Goal: Transaction & Acquisition: Purchase product/service

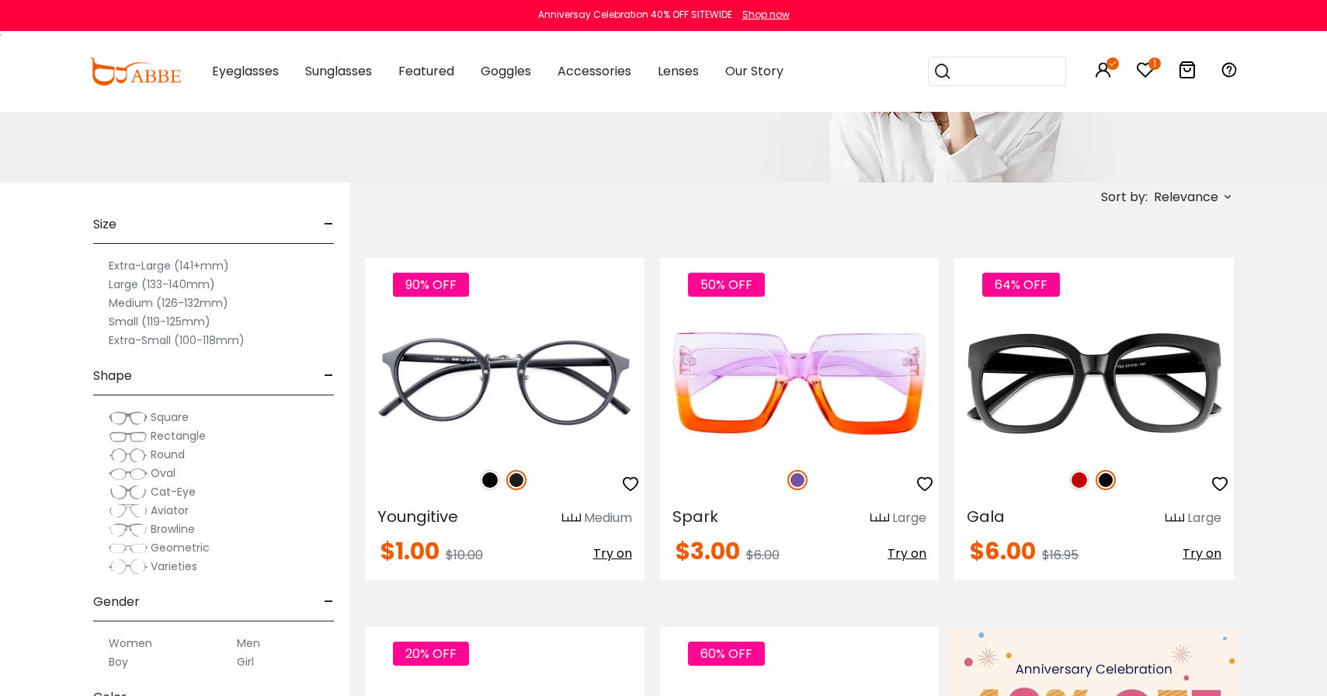
scroll to position [255, 0]
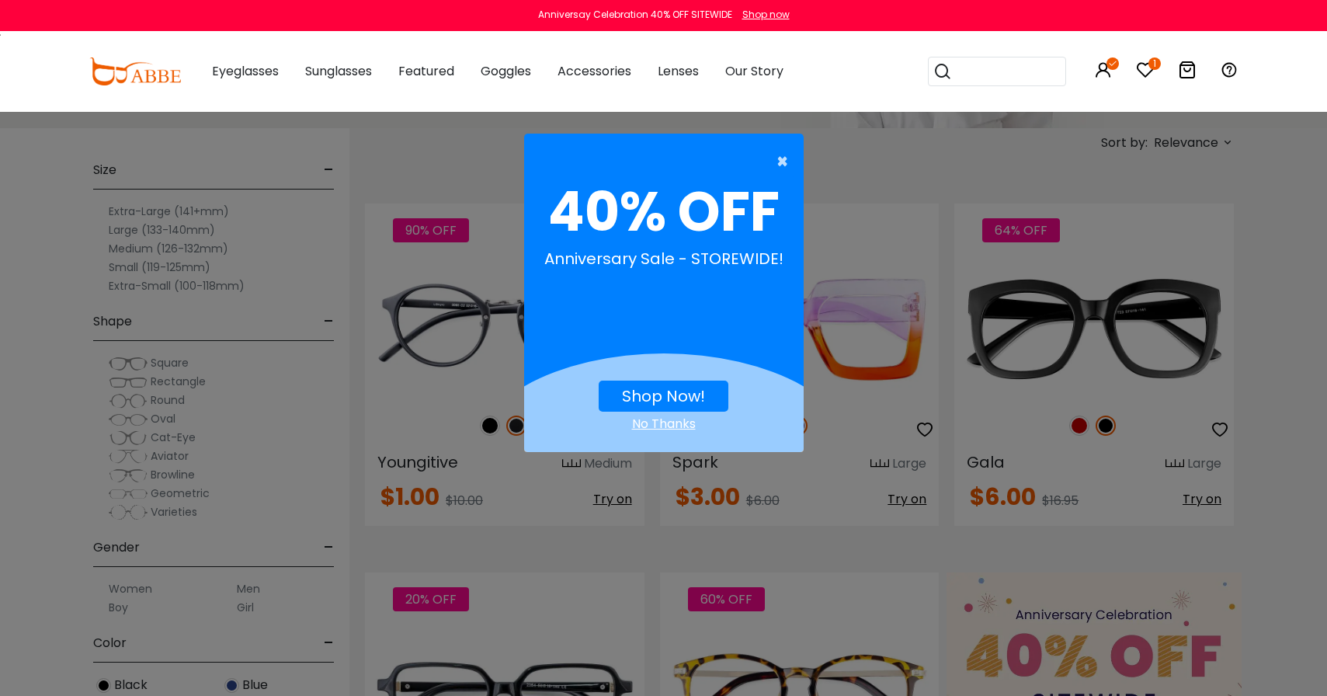
click at [777, 166] on span "×" at bounding box center [785, 161] width 19 height 31
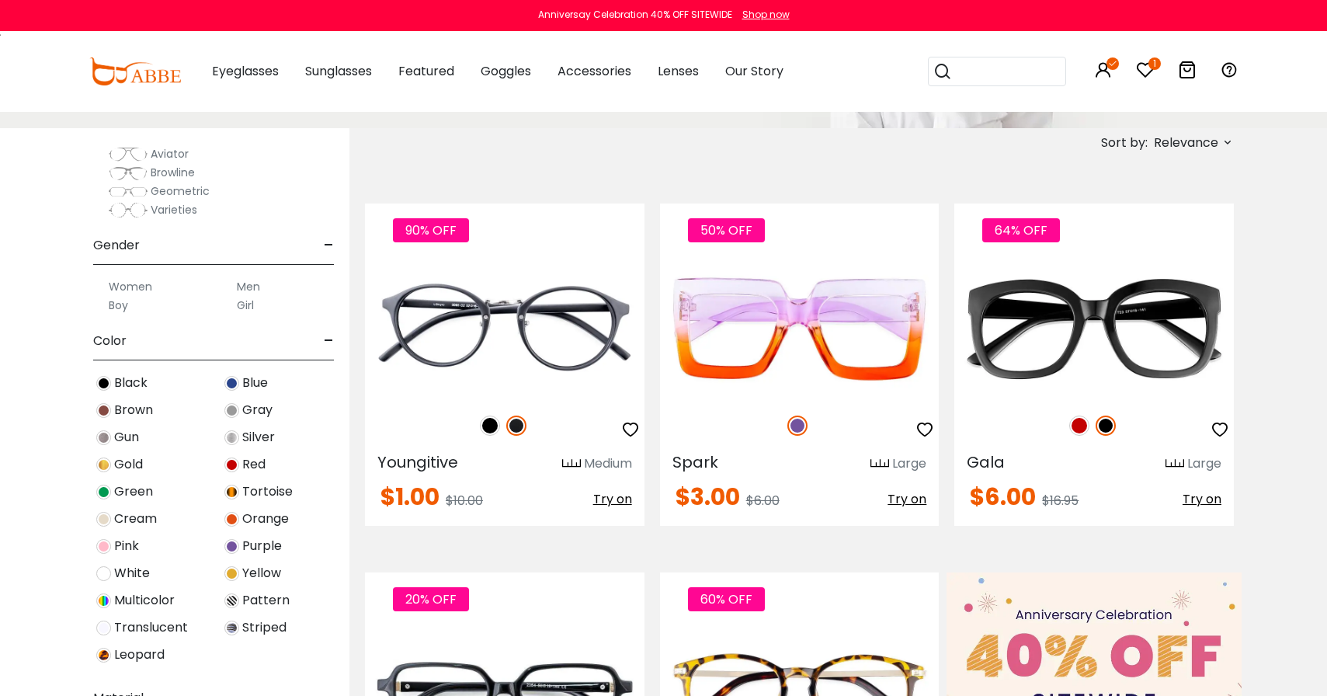
scroll to position [303, 0]
click at [137, 279] on label "Women" at bounding box center [130, 285] width 43 height 19
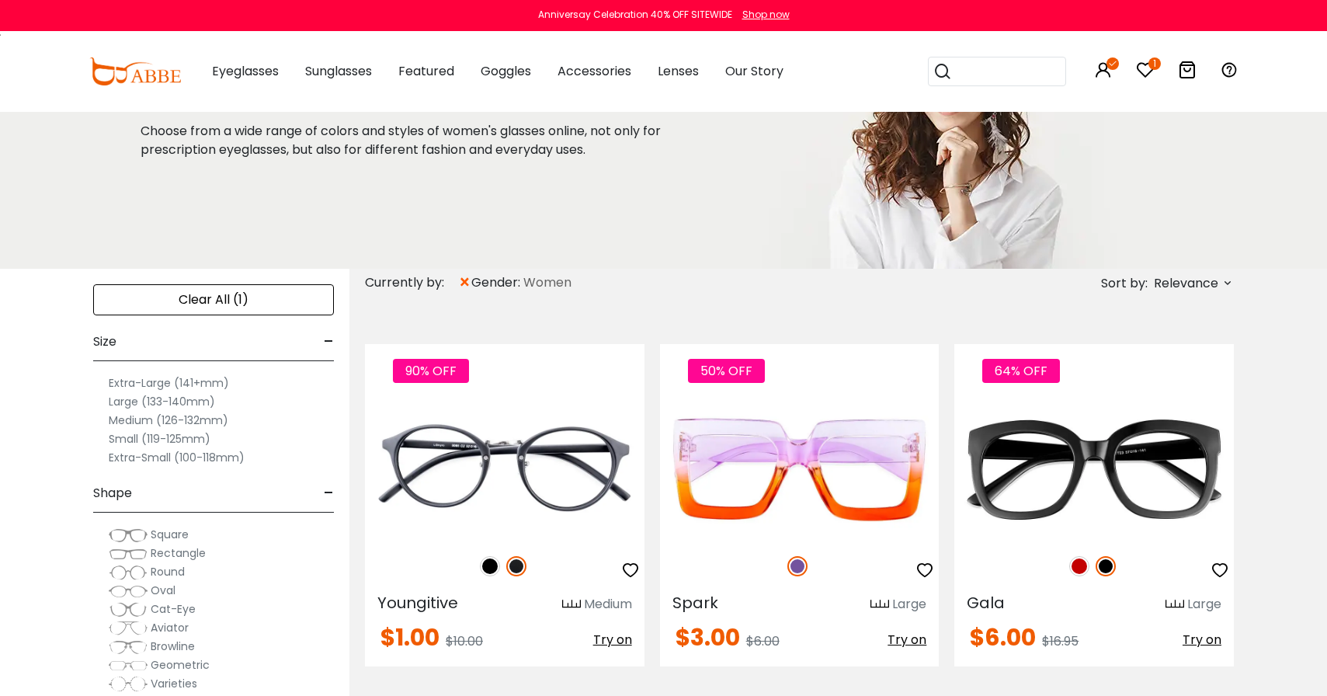
scroll to position [110, 0]
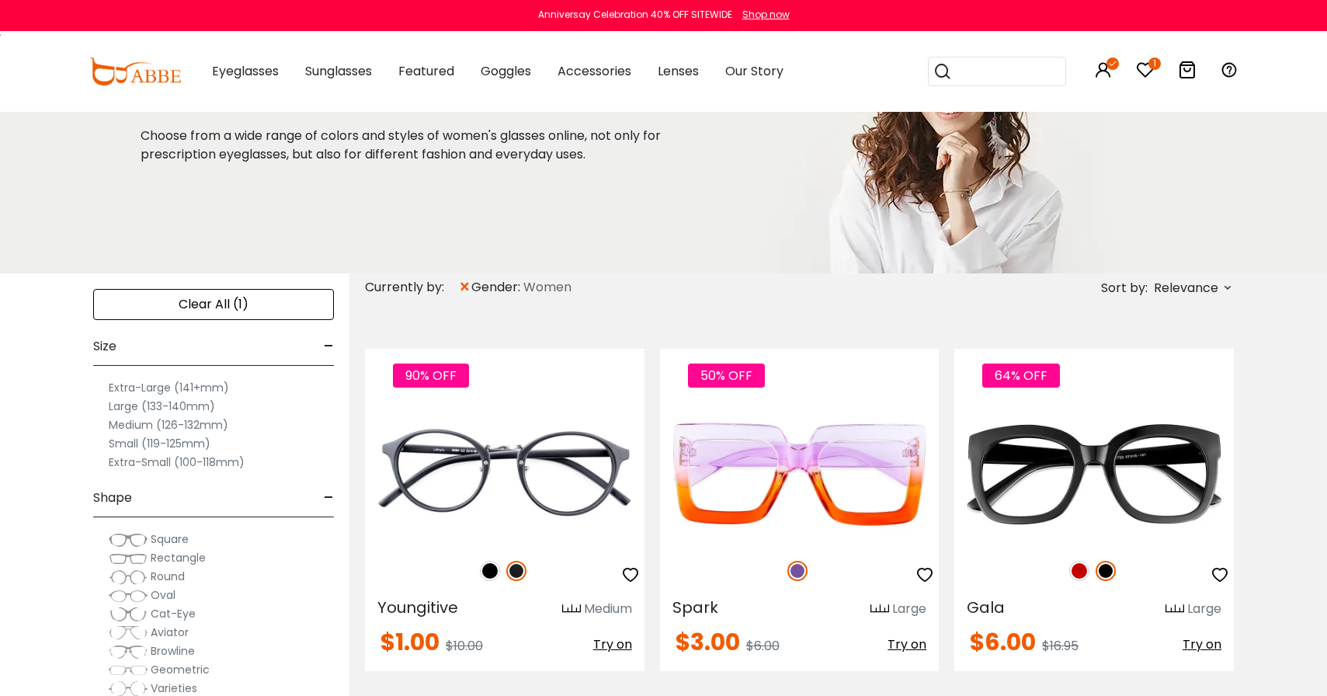
click at [161, 408] on label "Large (133-140mm)" at bounding box center [162, 406] width 106 height 19
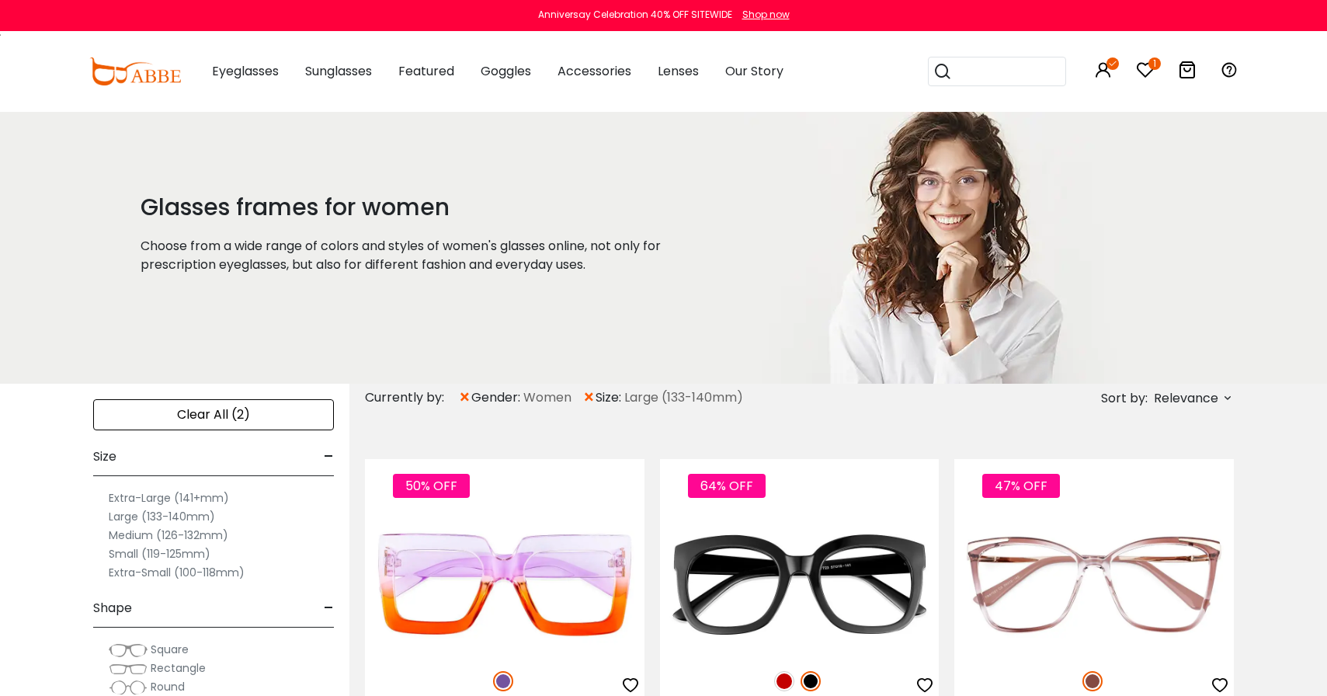
click at [145, 496] on label "Extra-Large (141+mm)" at bounding box center [169, 497] width 120 height 19
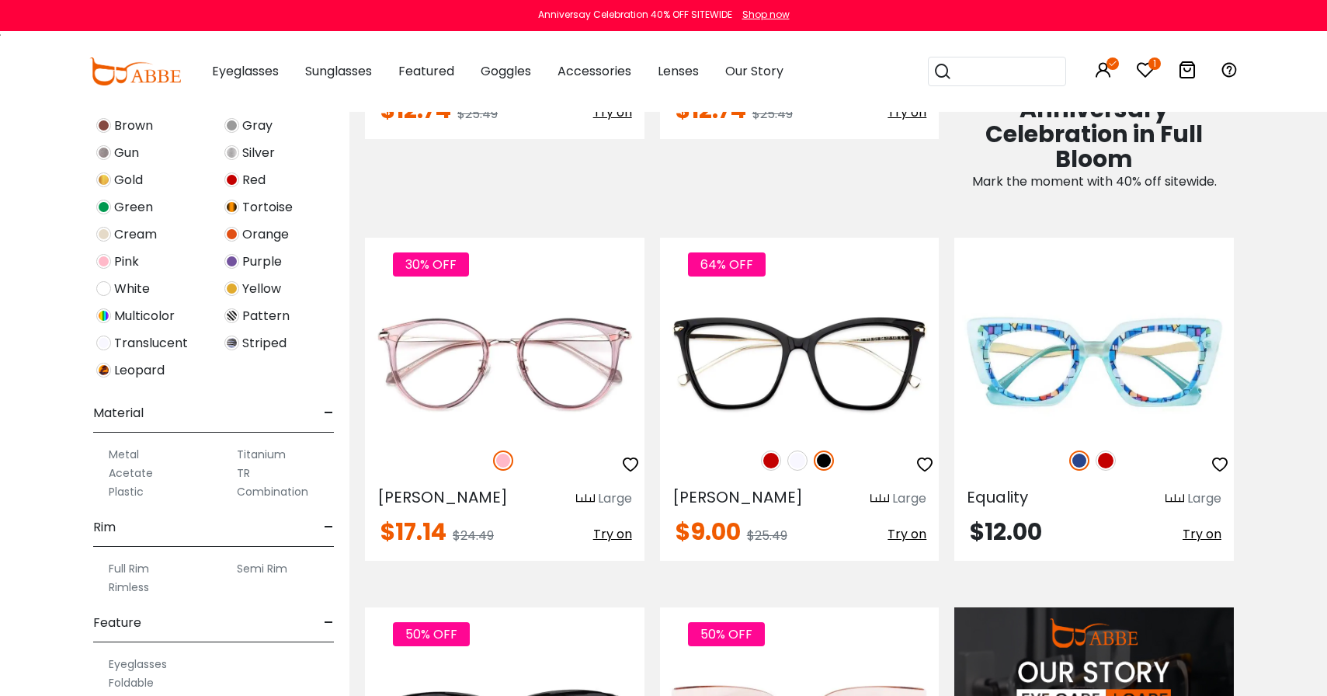
scroll to position [470, 0]
click at [117, 471] on label "Acetate" at bounding box center [131, 469] width 44 height 19
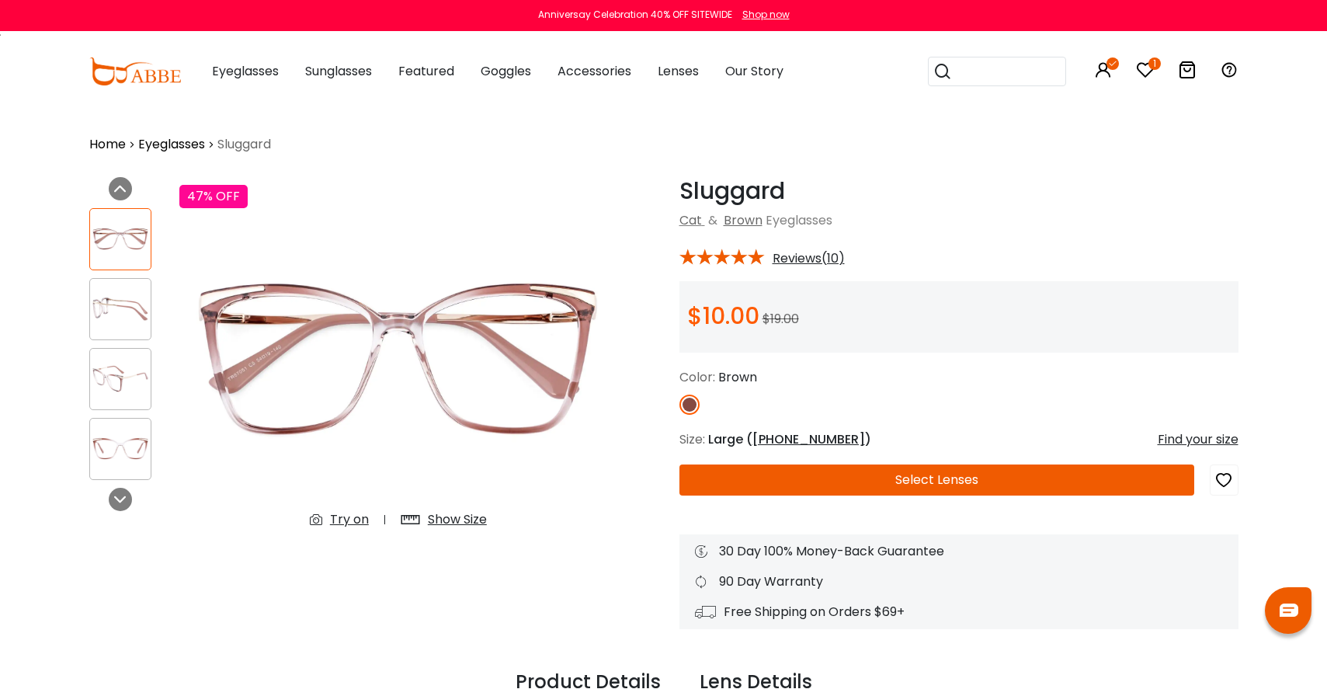
click at [352, 511] on div "Try on" at bounding box center [349, 519] width 39 height 19
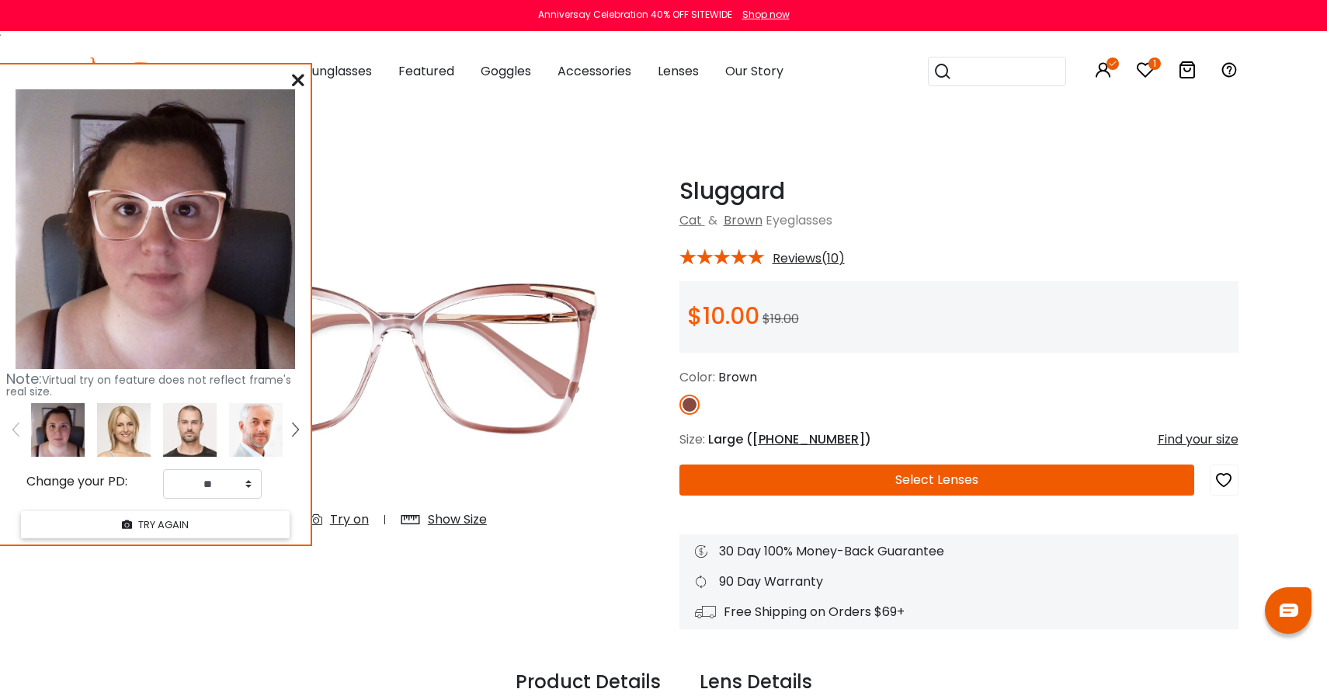
click at [352, 511] on div "Try on" at bounding box center [349, 519] width 39 height 19
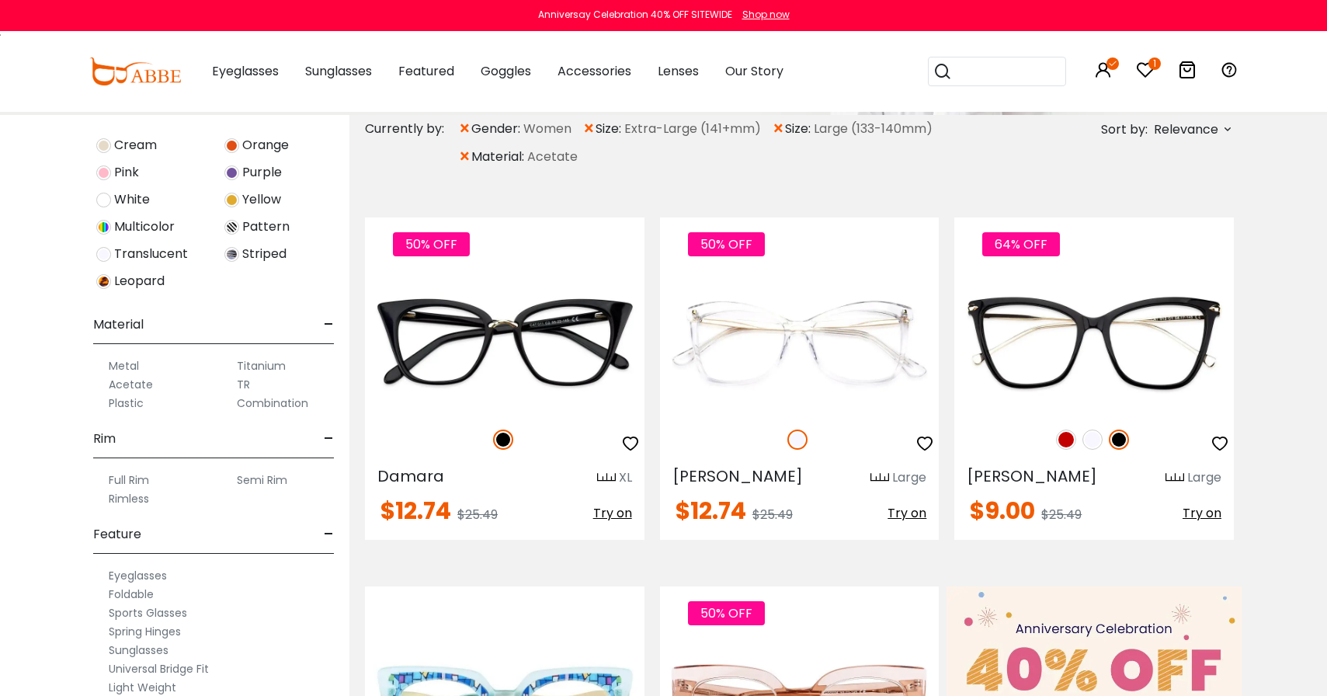
scroll to position [270, 0]
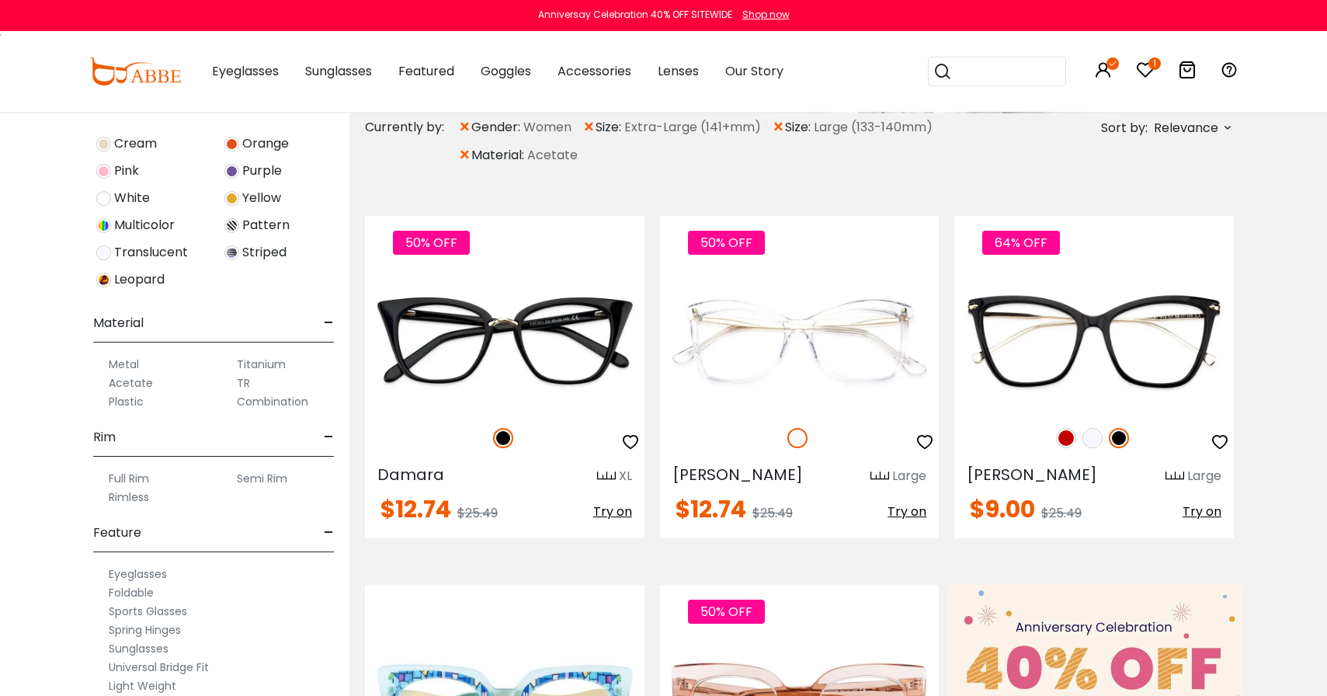
click at [126, 397] on label "Plastic" at bounding box center [126, 401] width 35 height 19
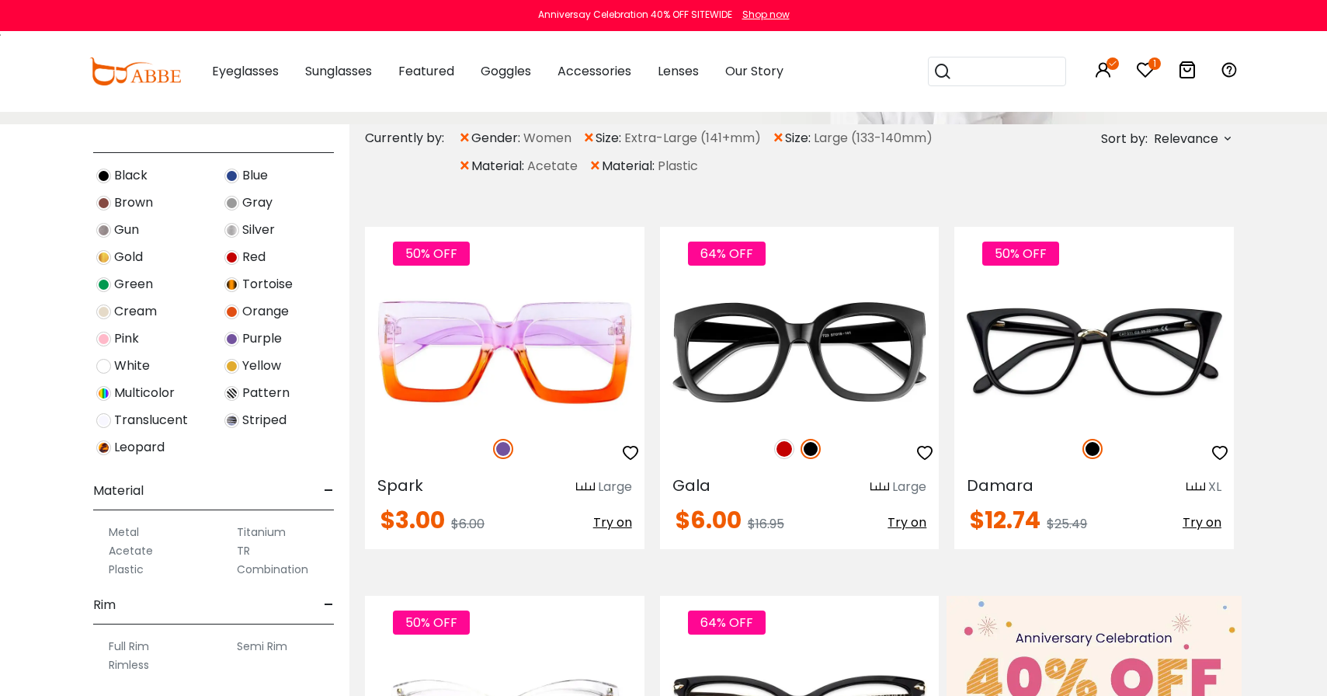
scroll to position [693, 0]
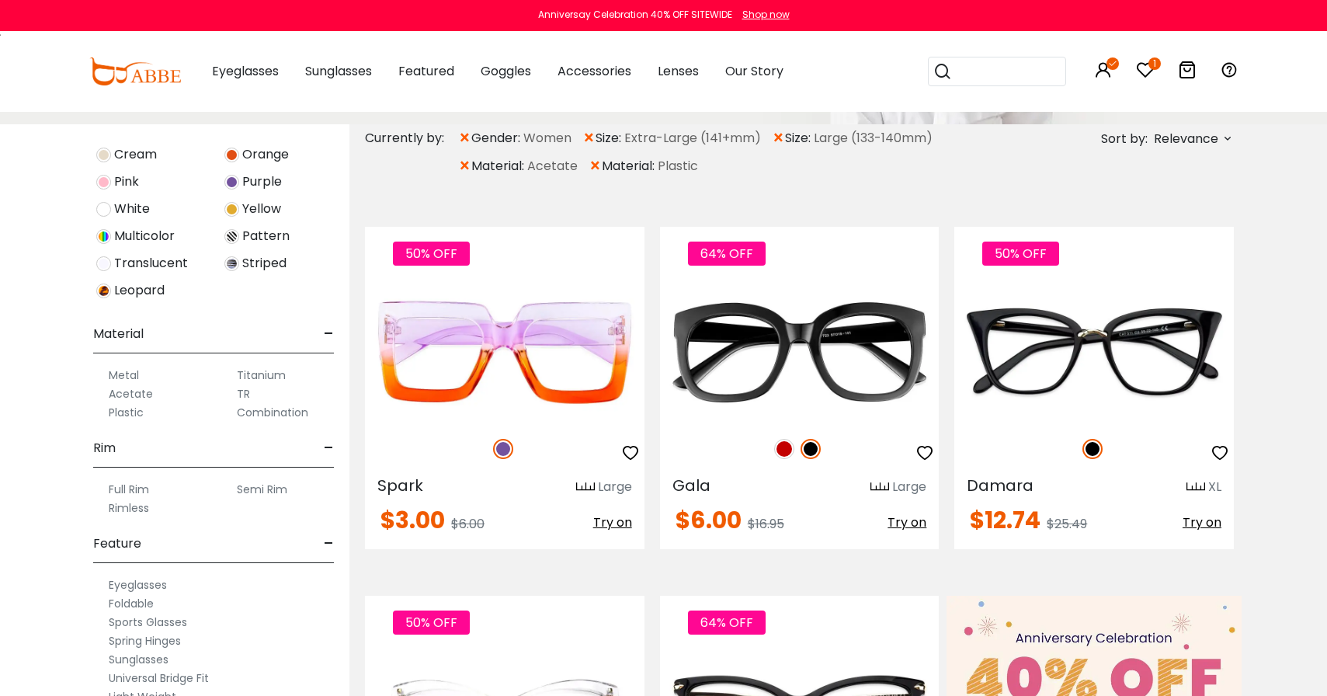
click at [283, 411] on label "Combination" at bounding box center [272, 412] width 71 height 19
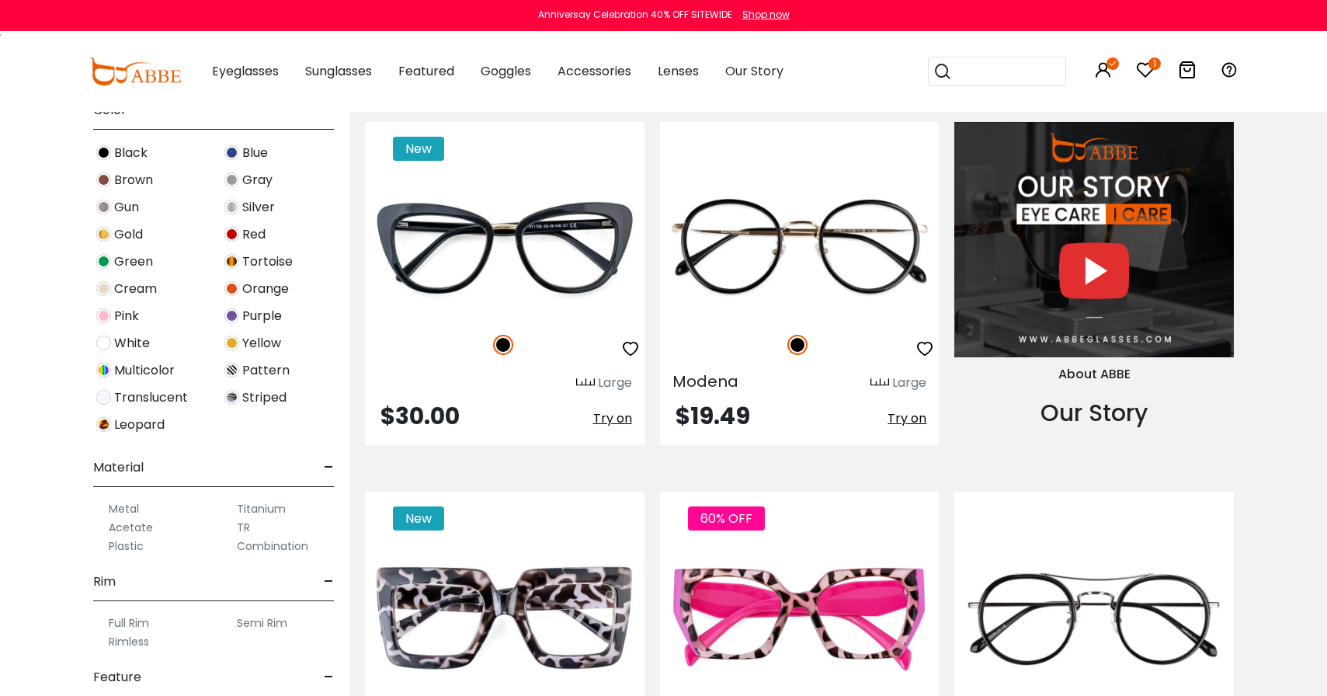
scroll to position [416, 0]
click at [242, 519] on label "TR" at bounding box center [243, 523] width 13 height 19
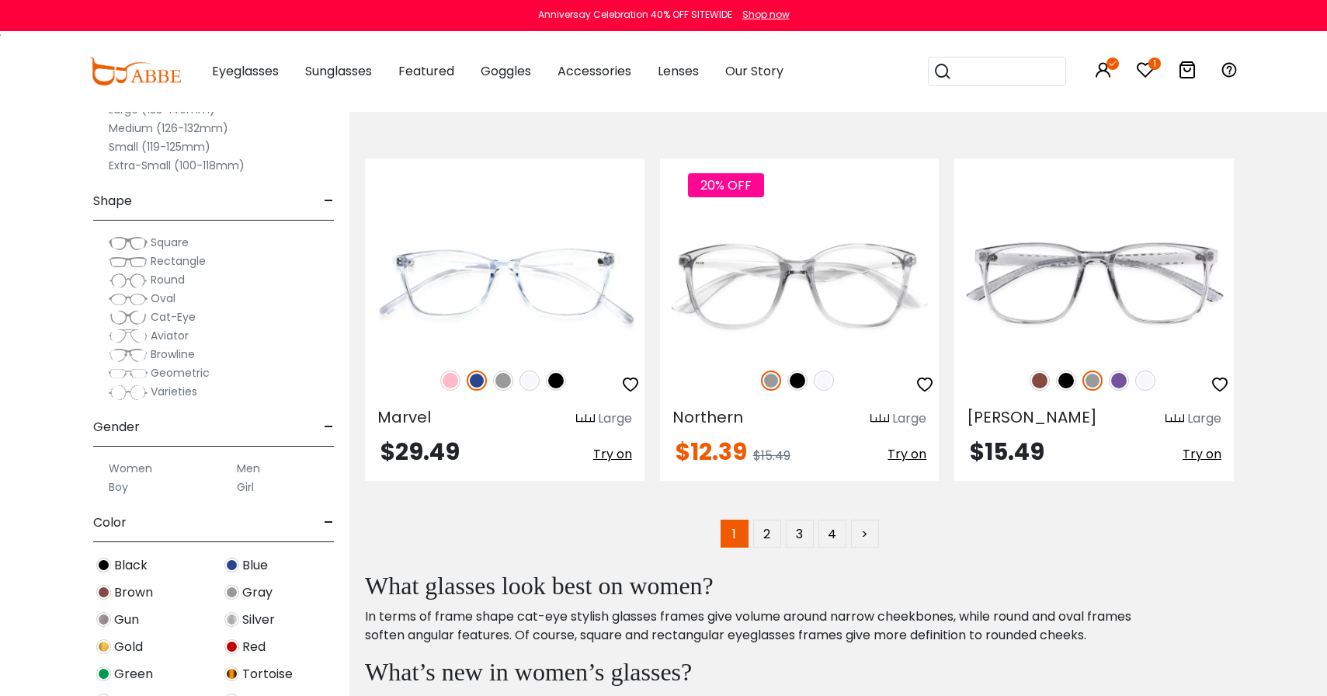
scroll to position [7420, 0]
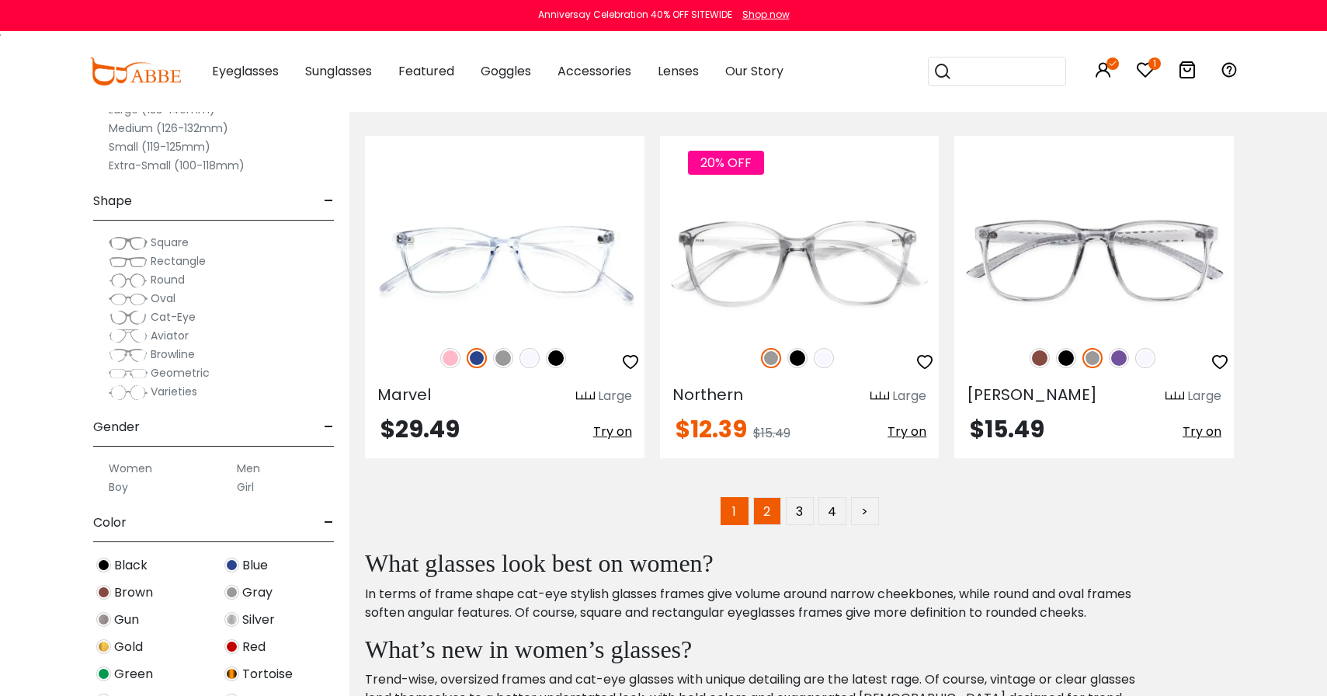
click at [764, 511] on link "2" at bounding box center [767, 511] width 28 height 28
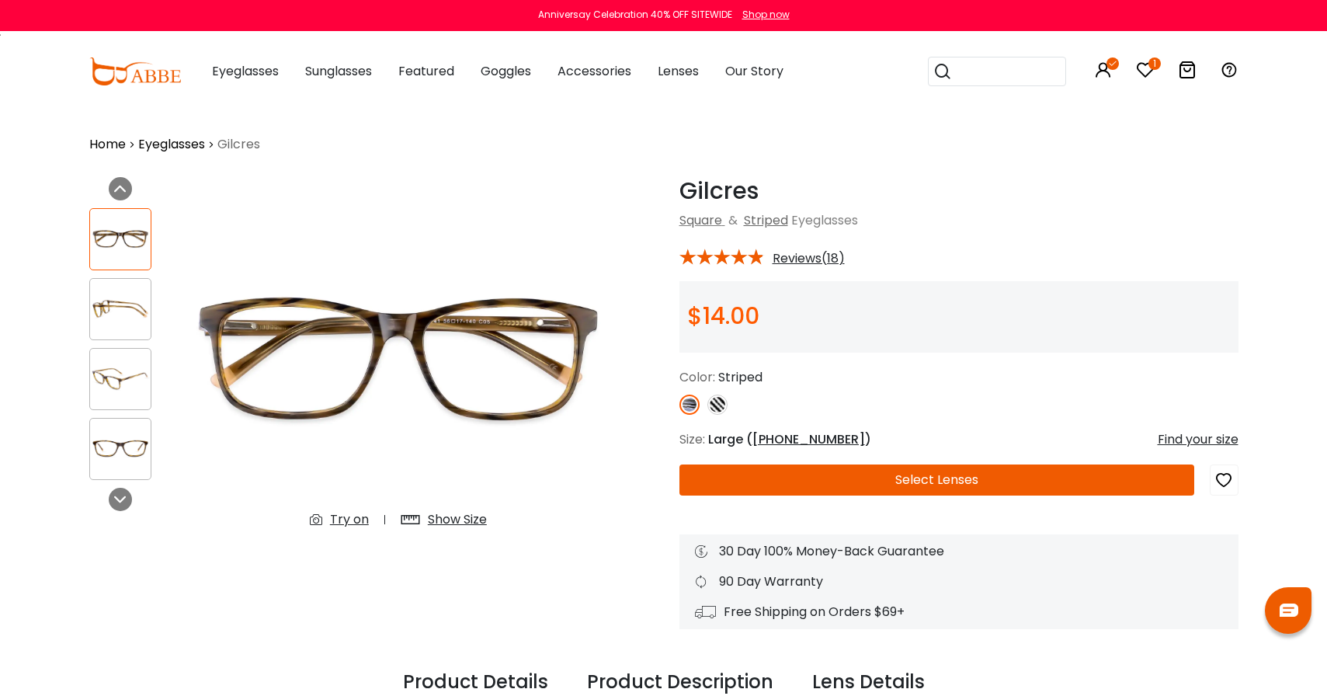
click at [339, 522] on div "Try on" at bounding box center [349, 519] width 39 height 19
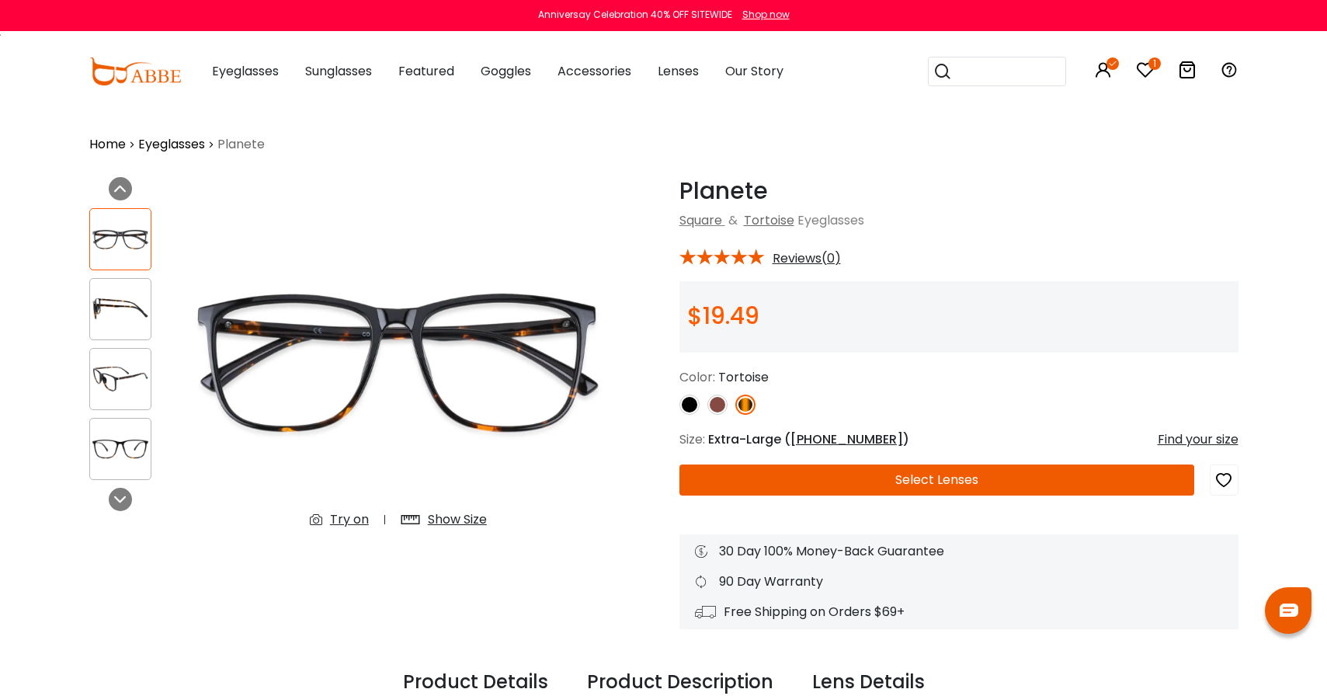
click at [346, 520] on div "Try on" at bounding box center [349, 519] width 39 height 19
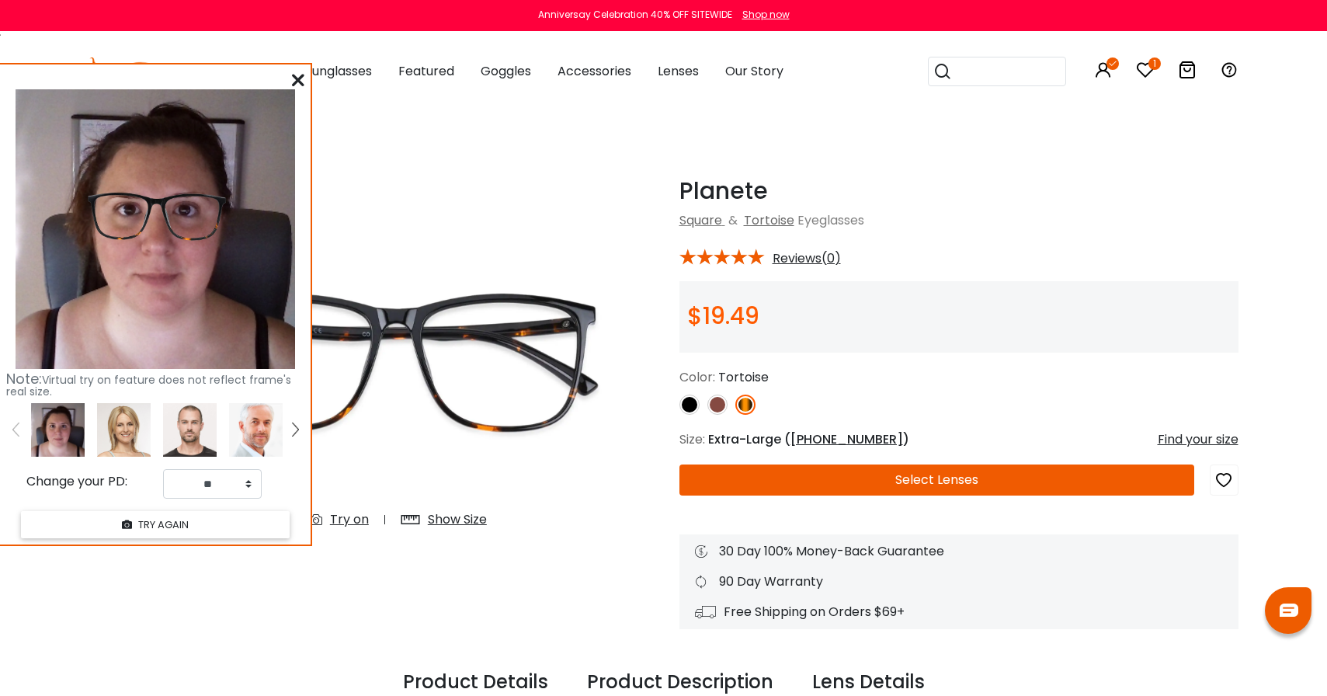
click at [712, 401] on img at bounding box center [717, 404] width 20 height 20
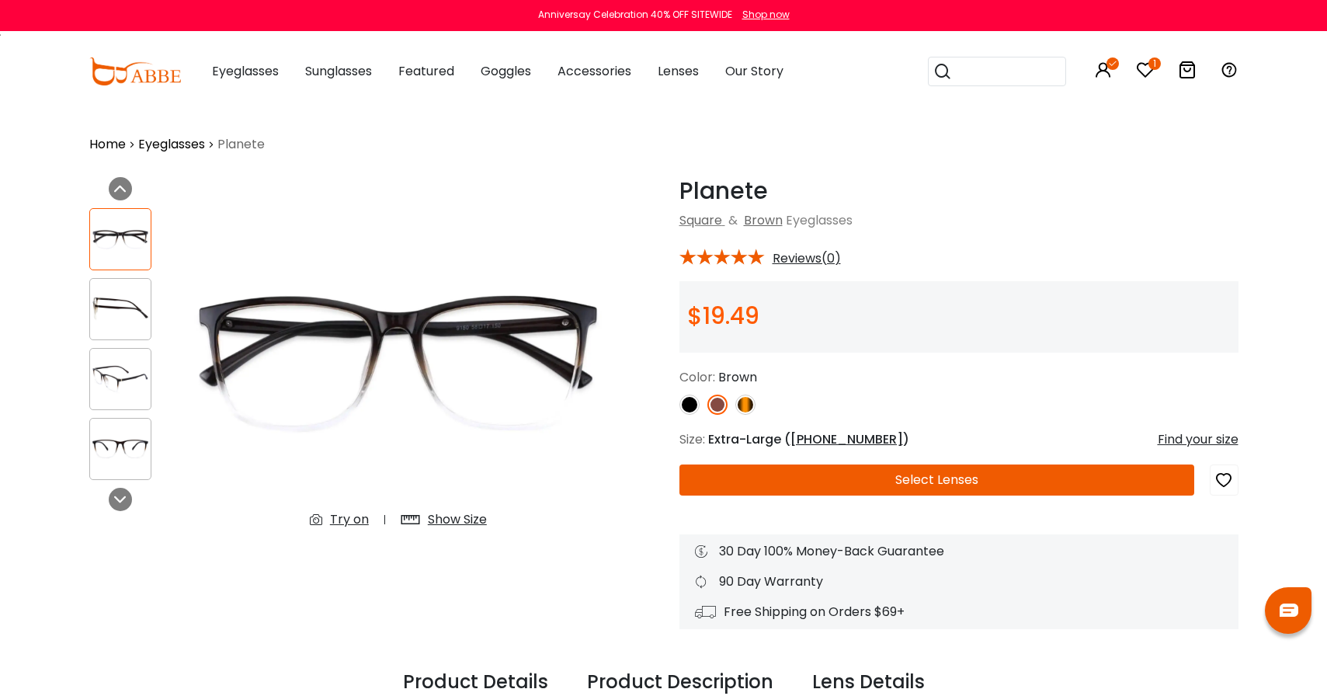
click at [352, 523] on div "Try on" at bounding box center [349, 519] width 39 height 19
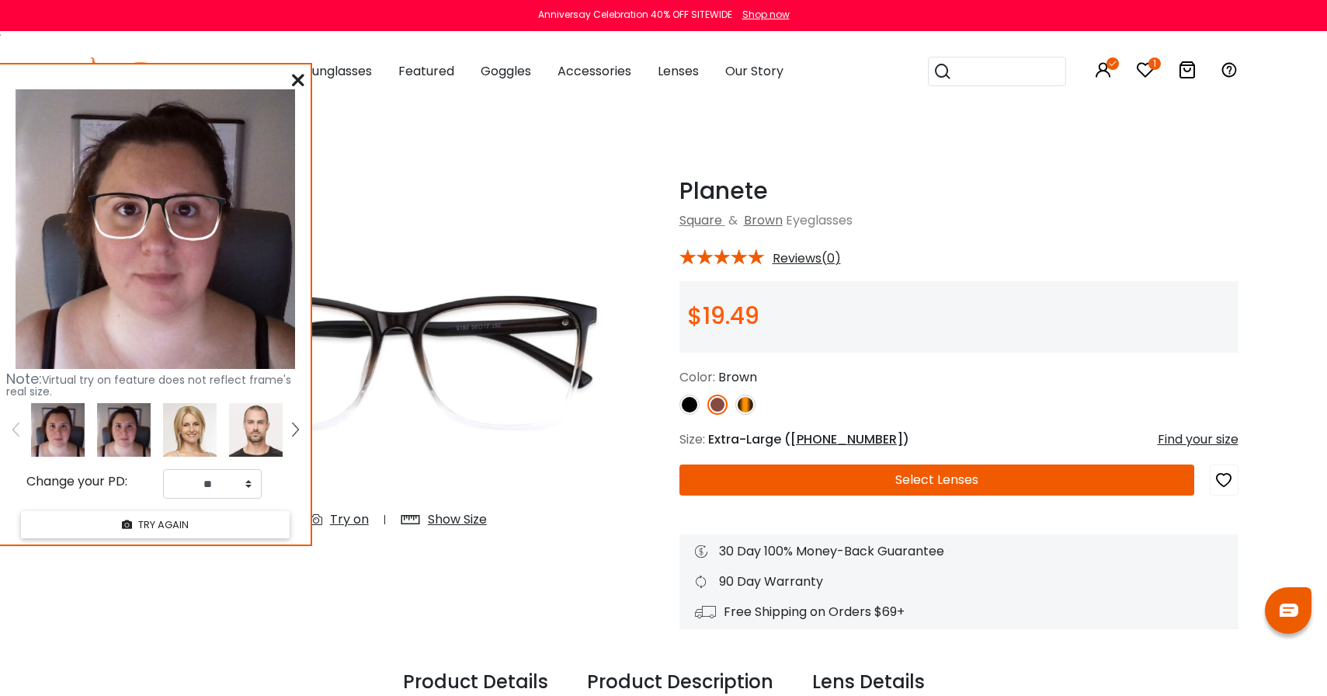
click at [744, 405] on img at bounding box center [745, 404] width 20 height 20
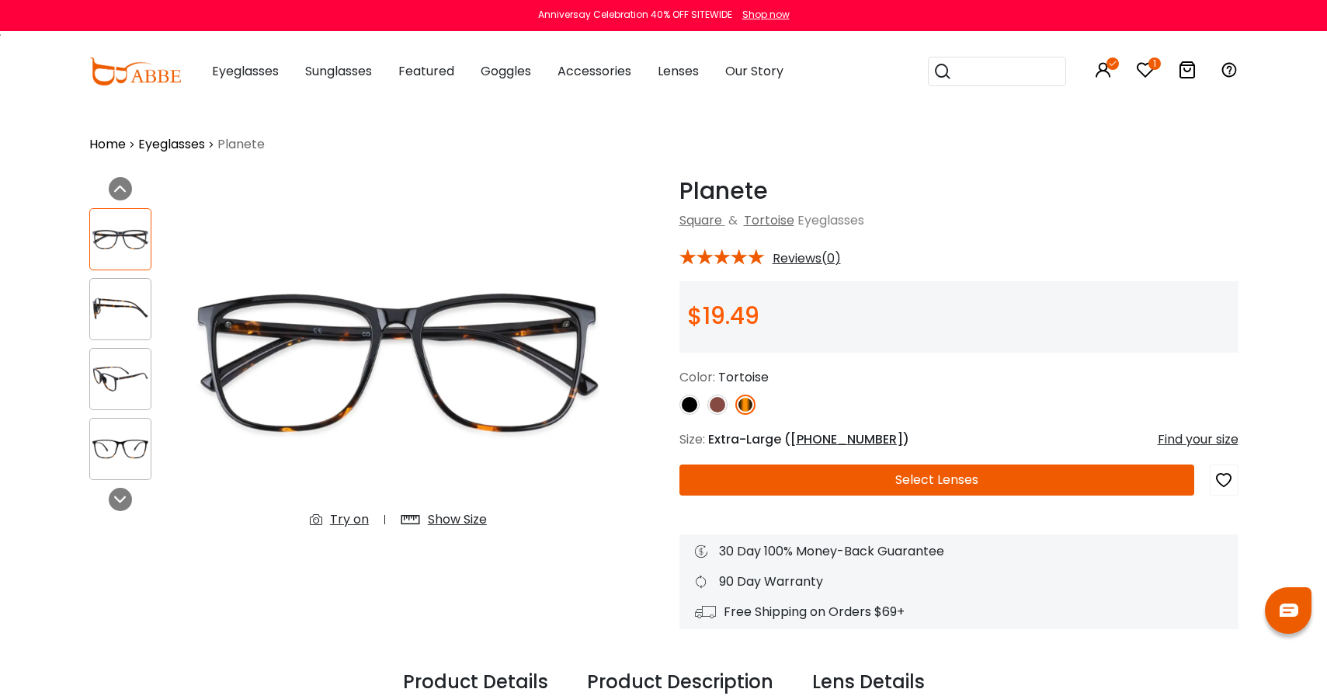
click at [345, 519] on div "Try on" at bounding box center [349, 519] width 39 height 19
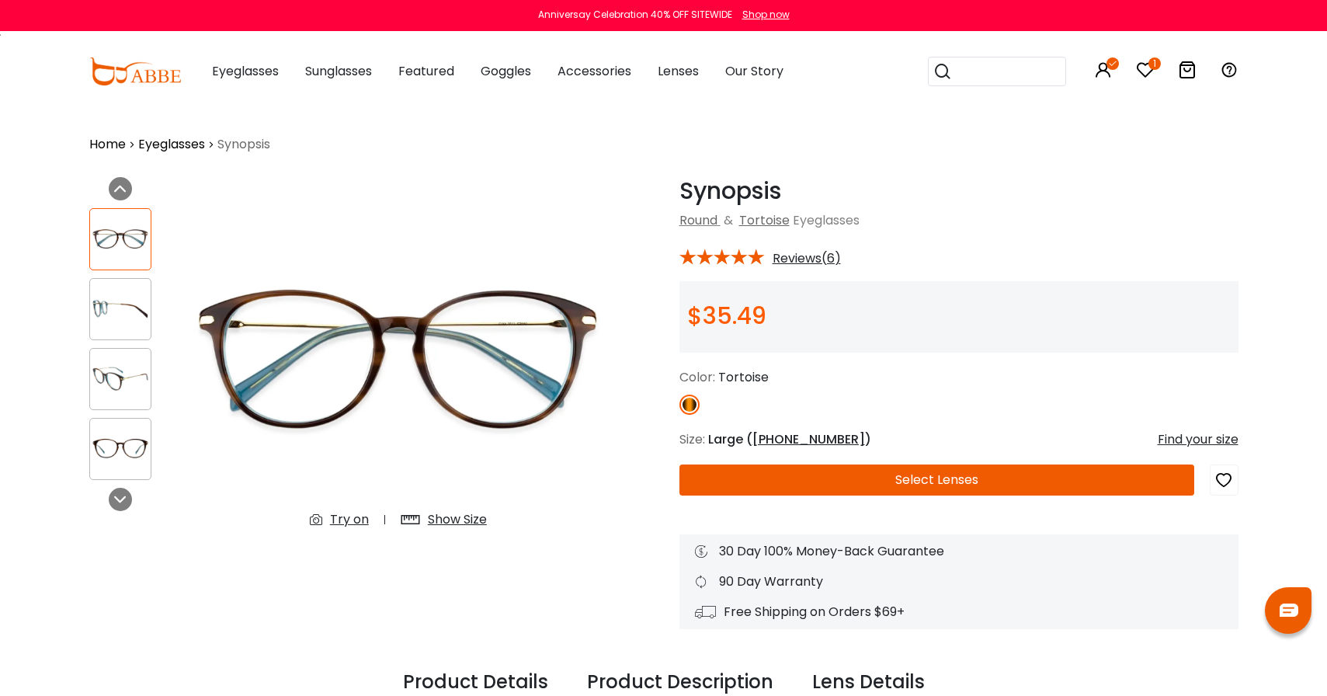
click at [352, 520] on div "Try on" at bounding box center [349, 519] width 39 height 19
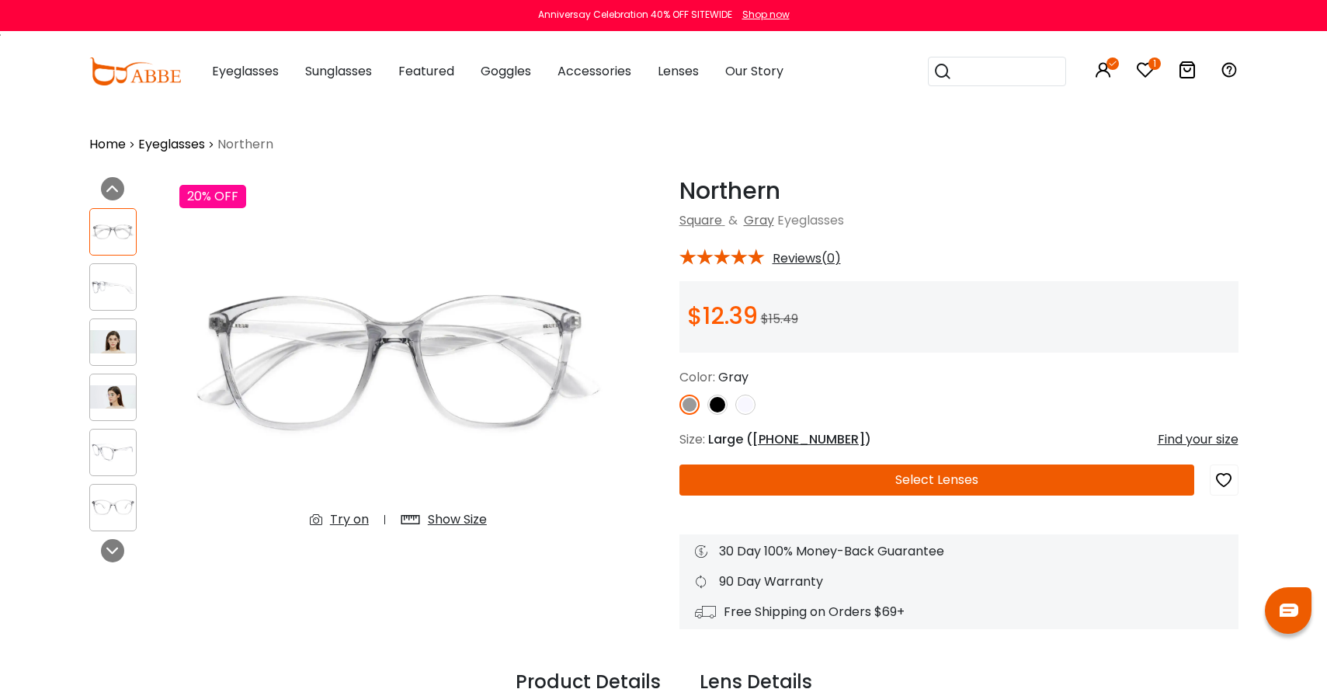
click at [350, 522] on div "Try on" at bounding box center [349, 519] width 39 height 19
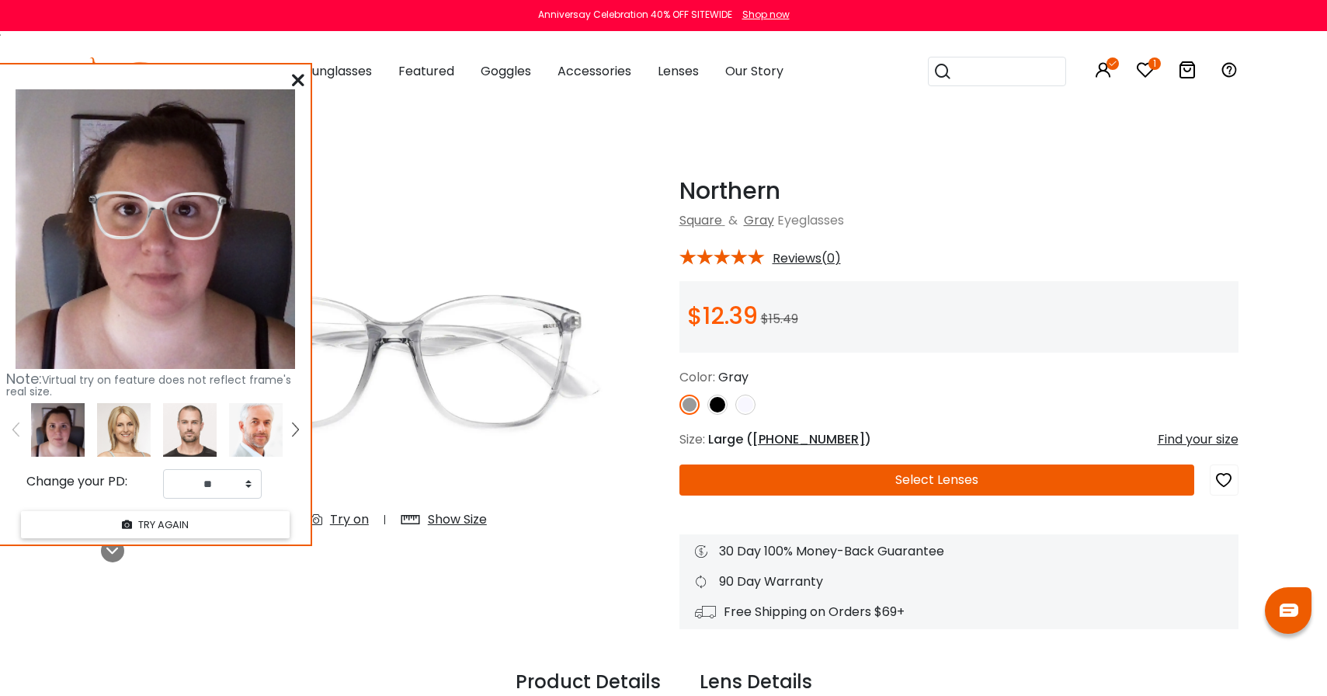
click at [721, 404] on img at bounding box center [717, 404] width 20 height 20
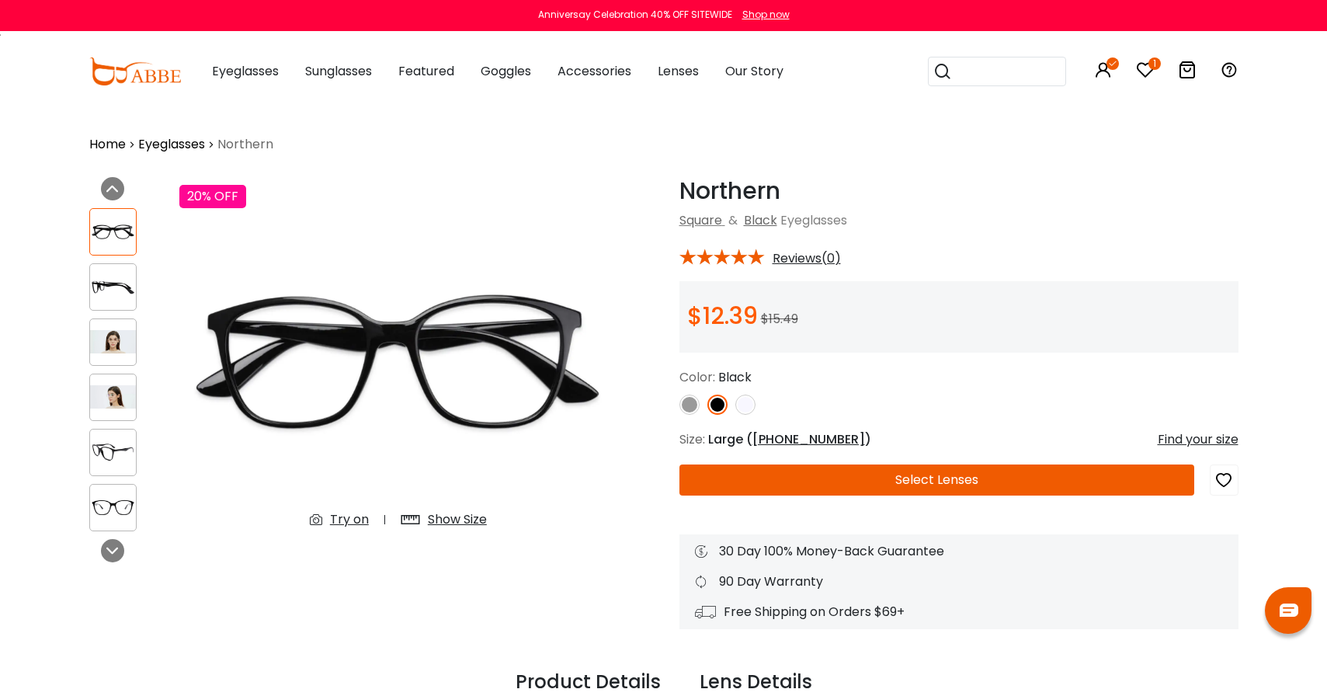
click at [746, 401] on img at bounding box center [745, 404] width 20 height 20
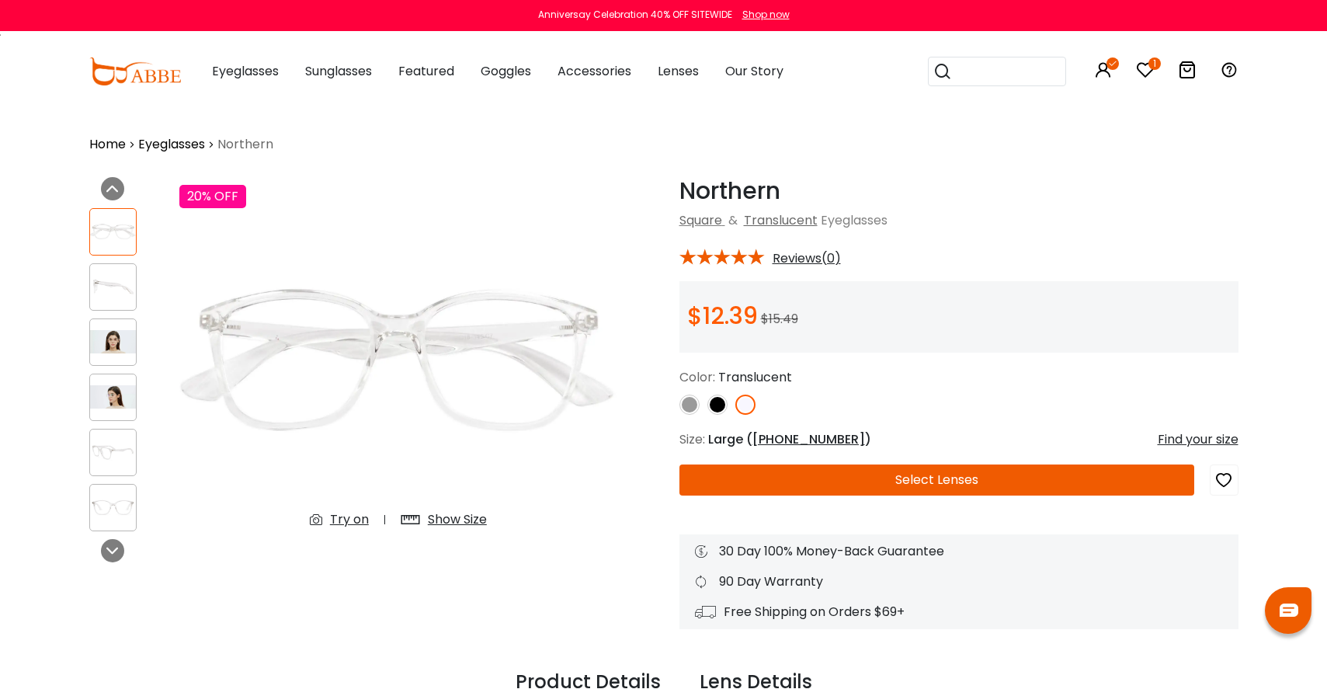
click at [346, 517] on div "Try on" at bounding box center [349, 519] width 39 height 19
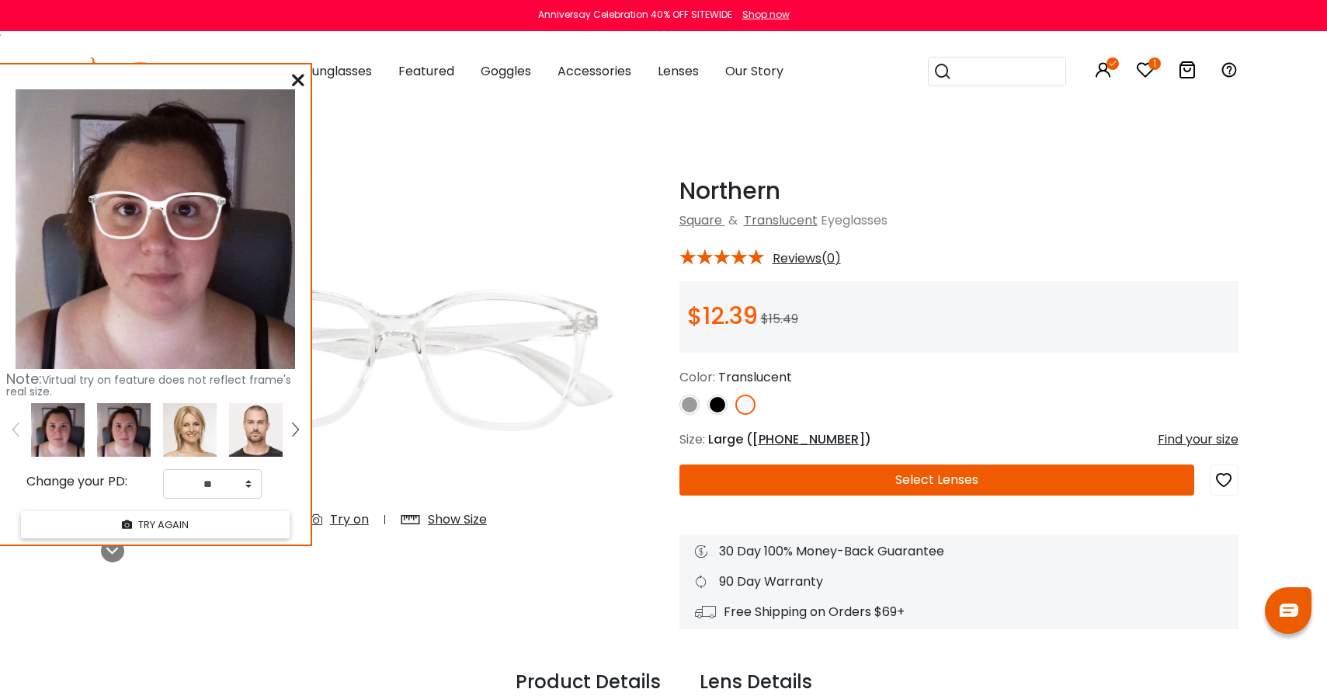
click at [713, 408] on img at bounding box center [717, 404] width 20 height 20
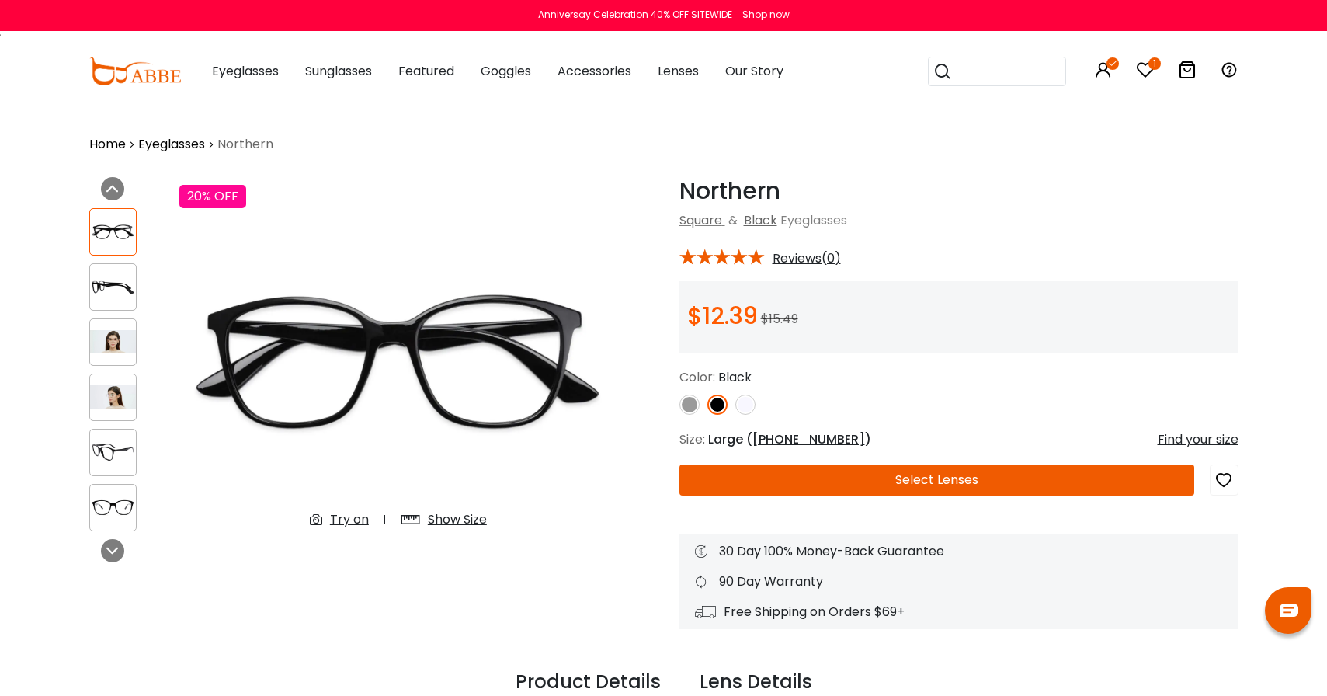
click at [341, 522] on div "Try on" at bounding box center [349, 519] width 39 height 19
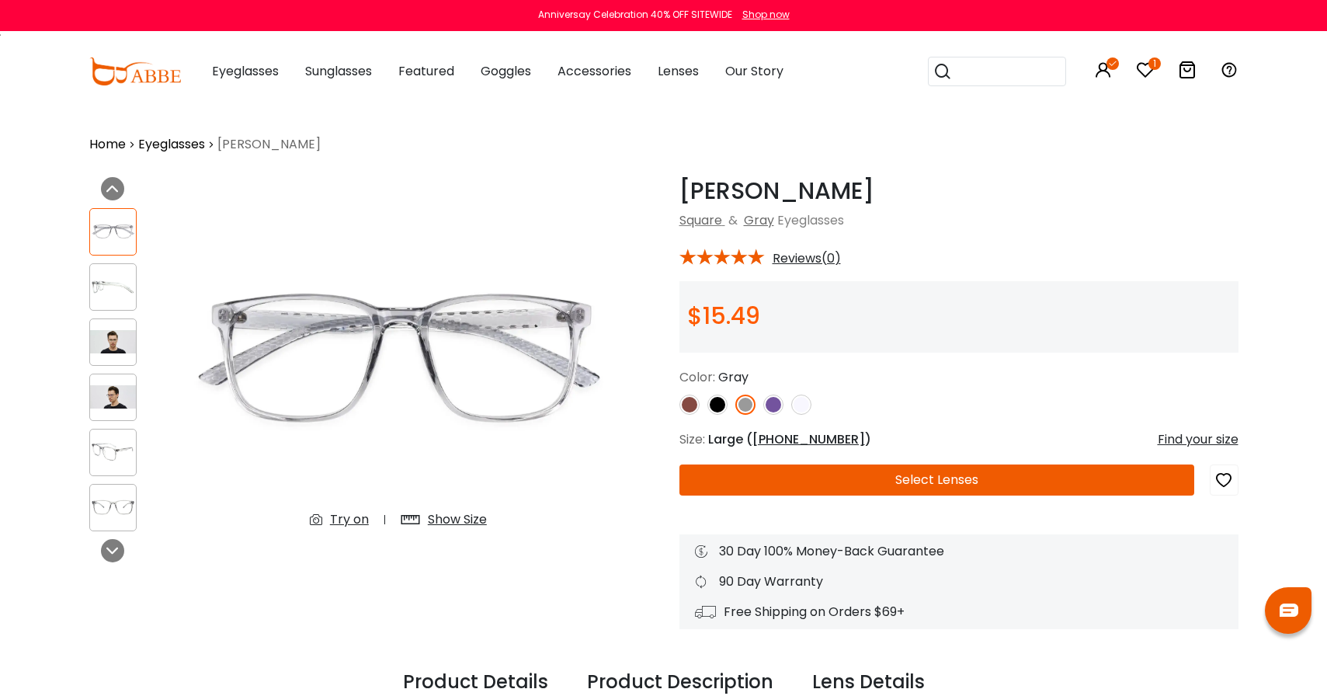
click at [685, 401] on img at bounding box center [689, 404] width 20 height 20
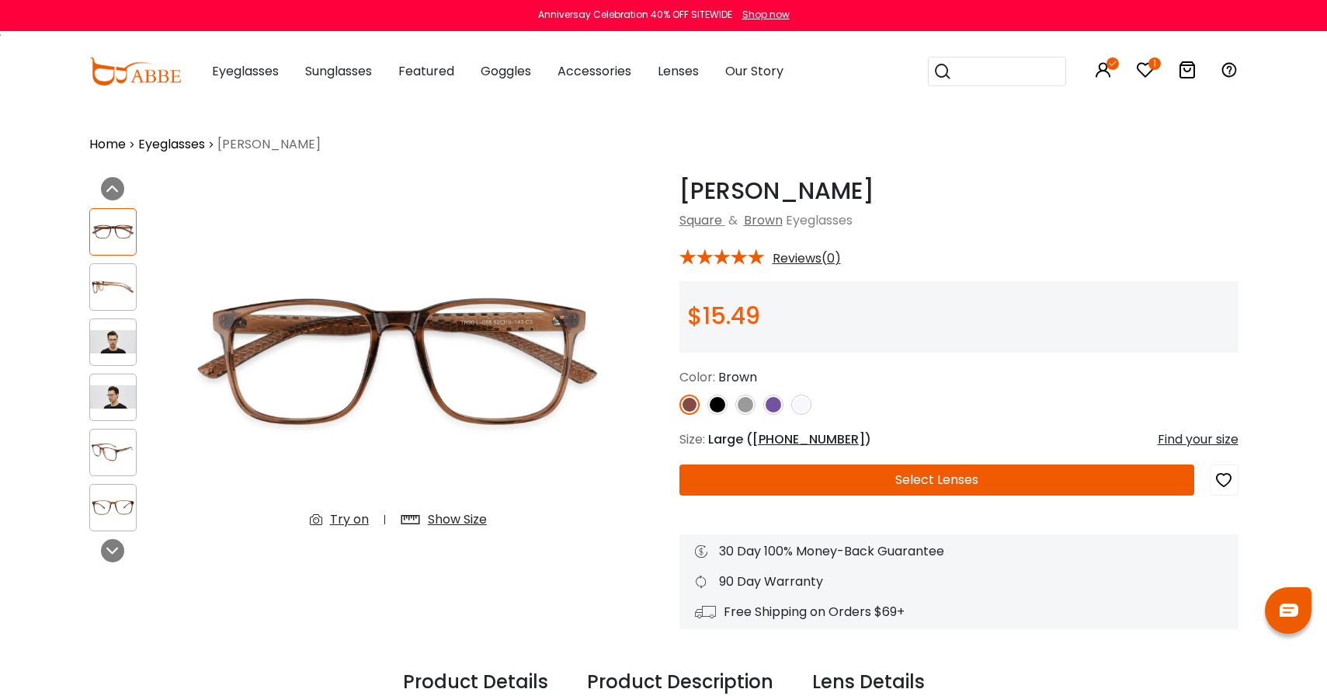
click at [347, 519] on div "Try on" at bounding box center [349, 519] width 39 height 19
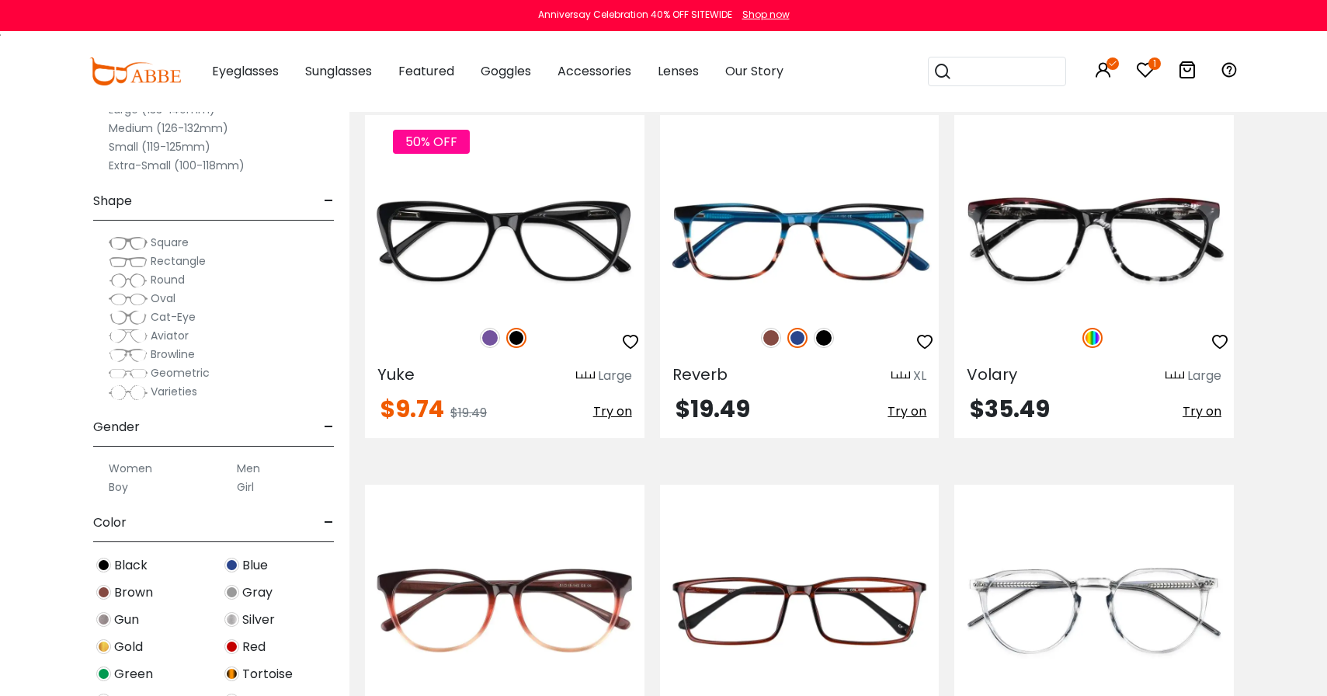
scroll to position [1482, 0]
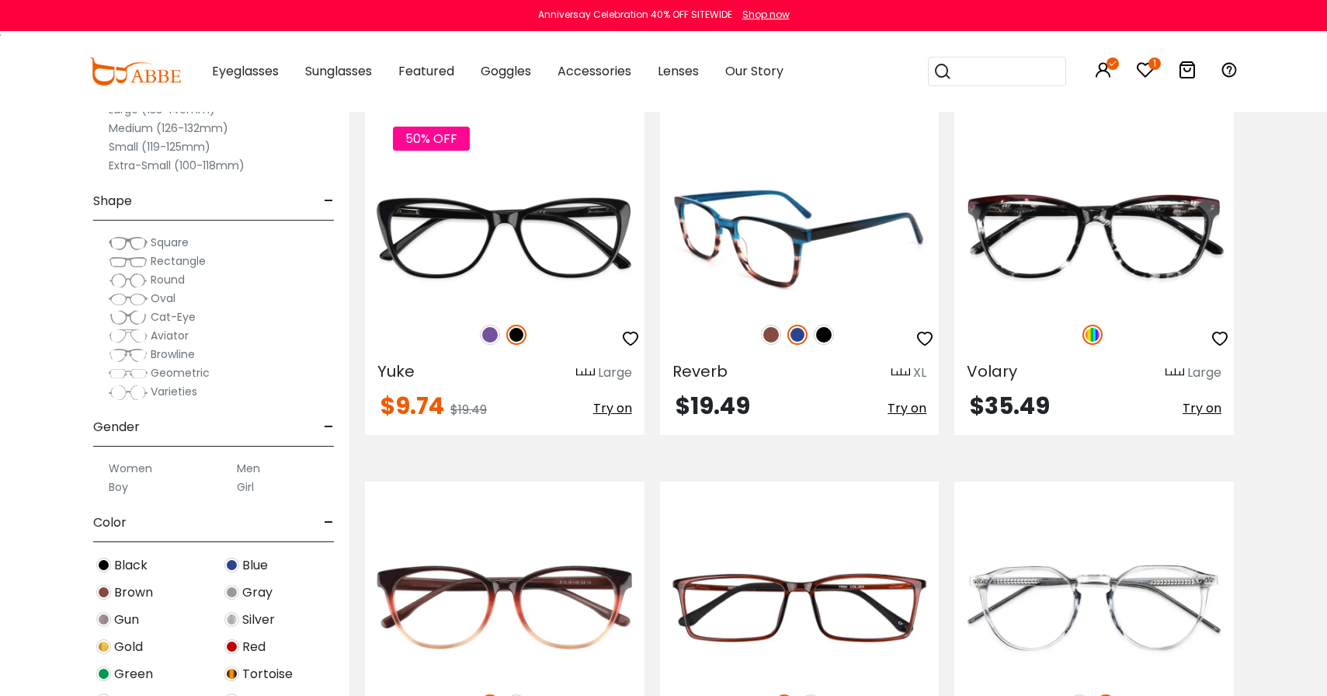
click at [768, 337] on img at bounding box center [771, 334] width 20 height 20
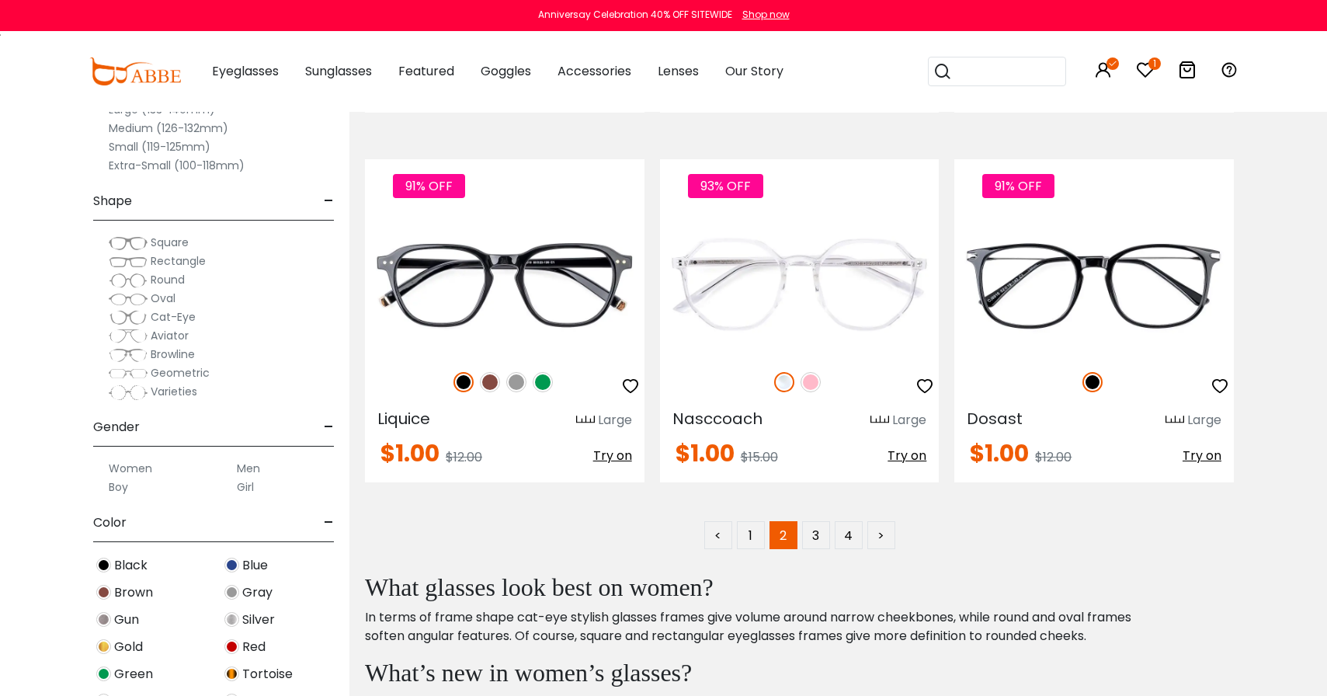
scroll to position [7348, 0]
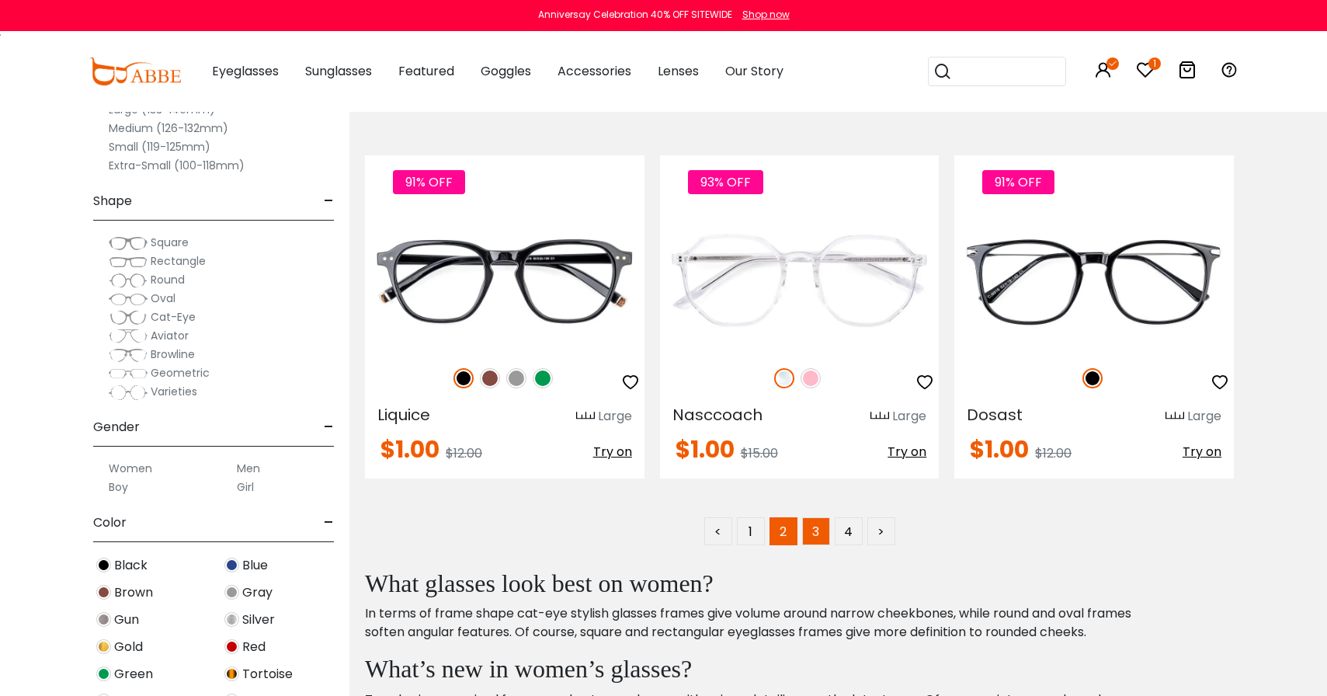
click at [811, 538] on link "3" at bounding box center [816, 531] width 28 height 28
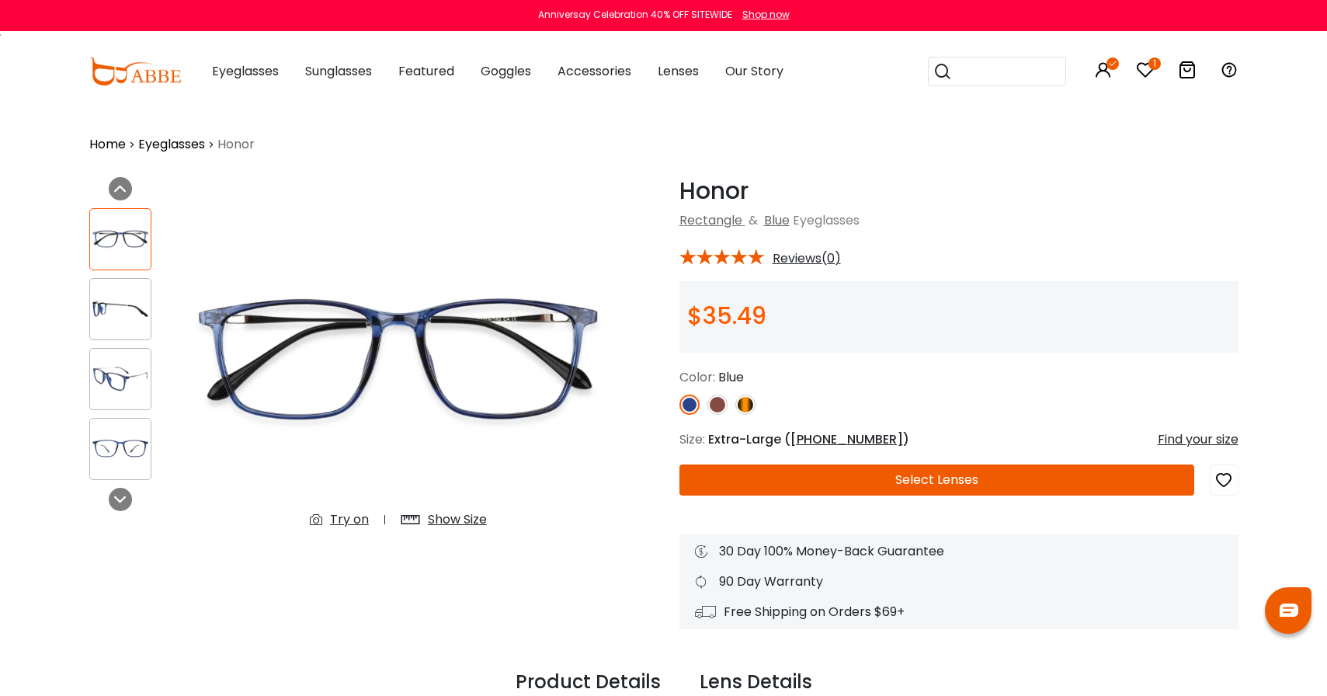
click at [339, 526] on div "Try on" at bounding box center [349, 519] width 39 height 19
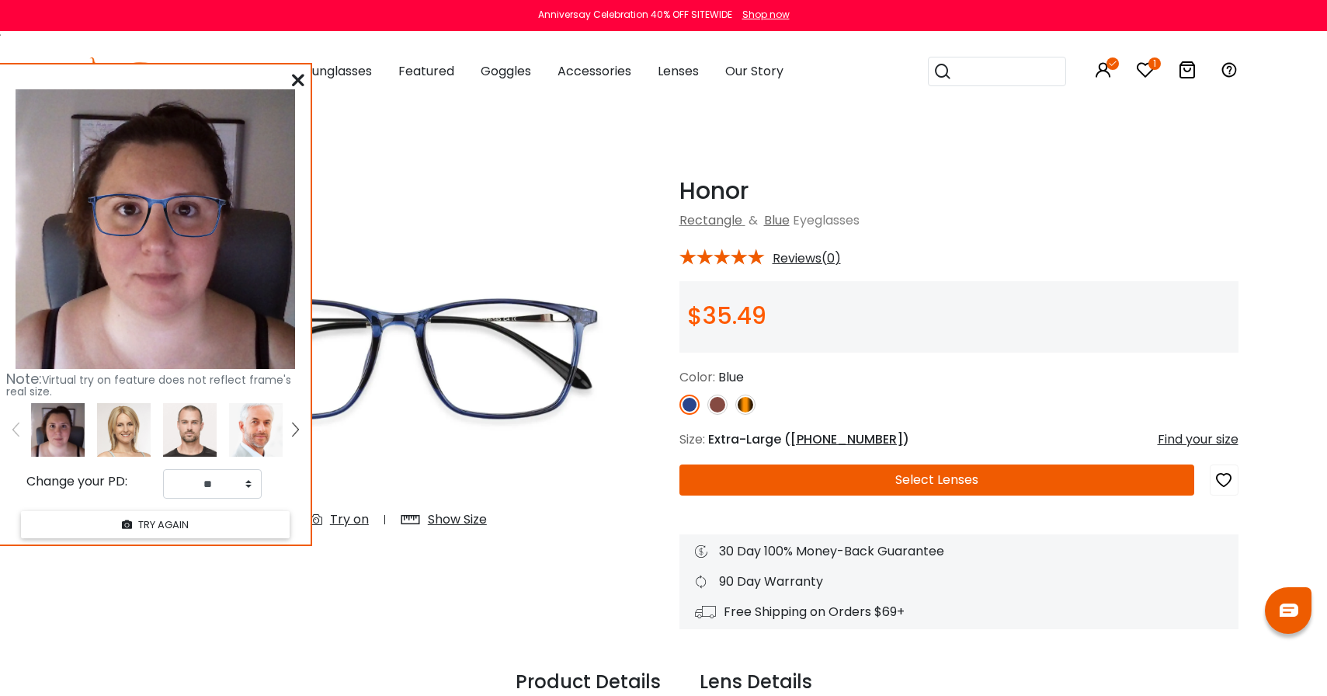
click at [711, 404] on img at bounding box center [717, 404] width 20 height 20
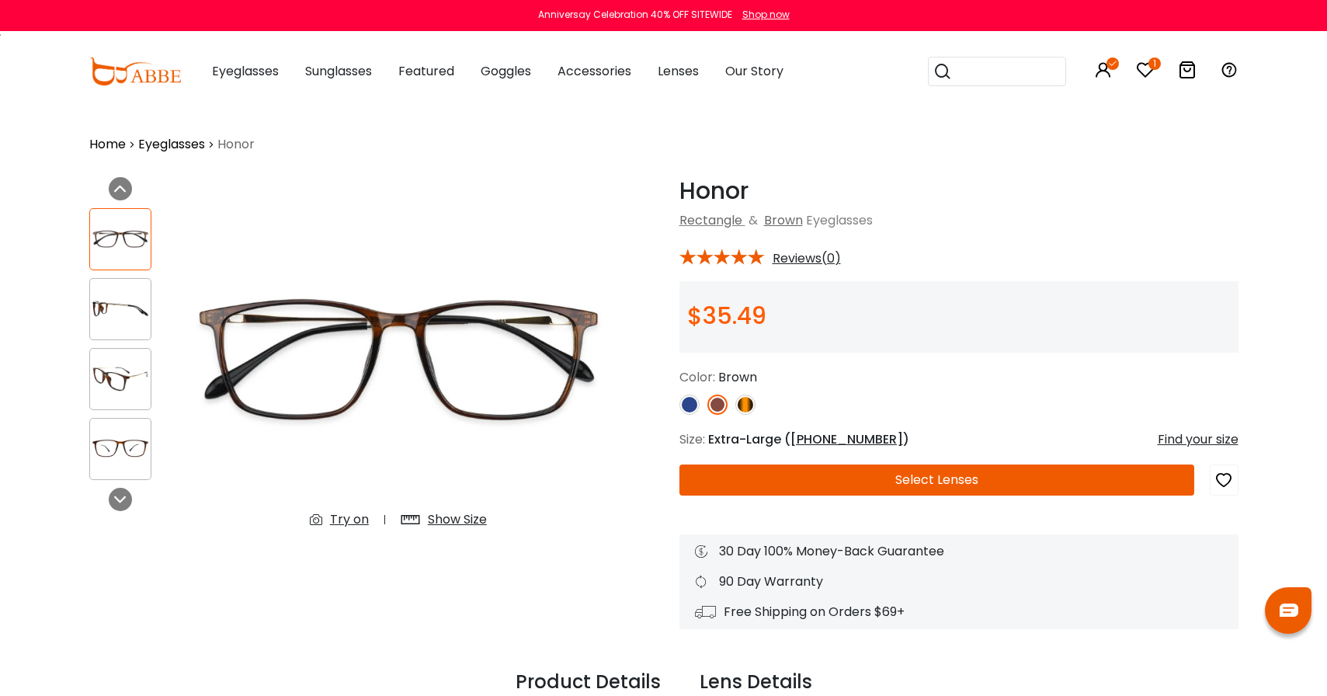
click at [331, 518] on div "Try on" at bounding box center [349, 519] width 39 height 19
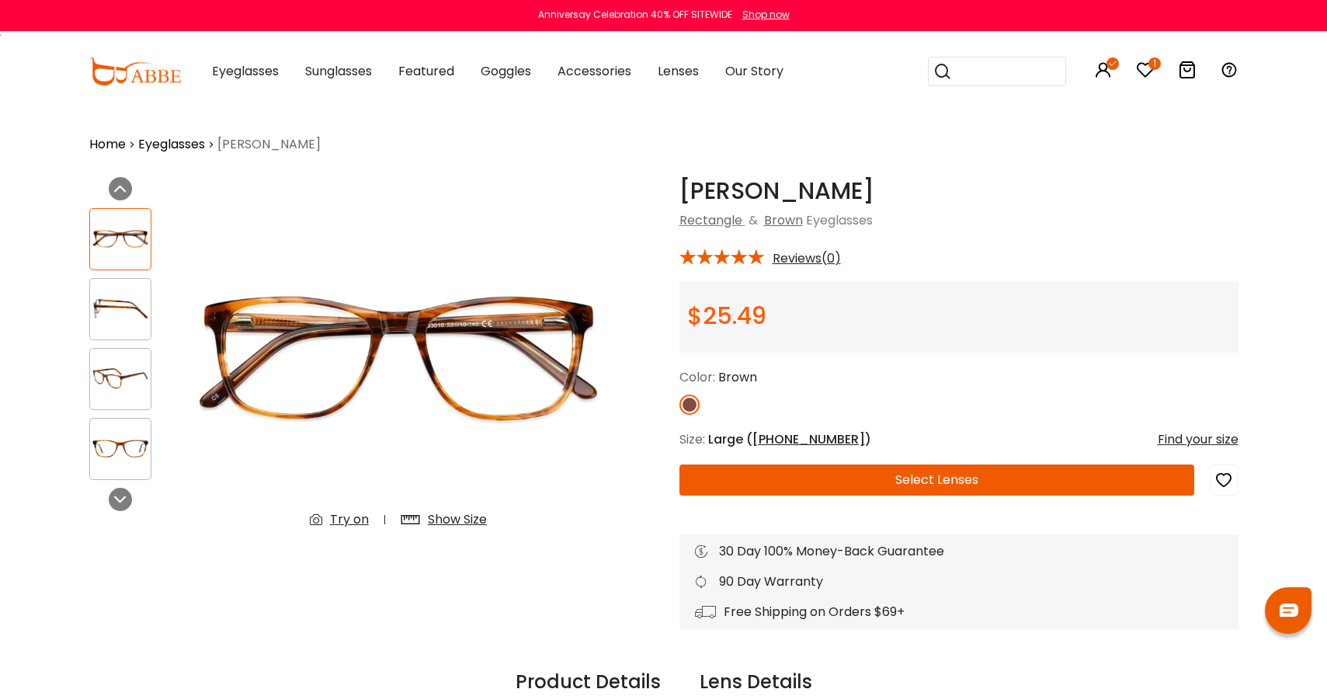
click at [339, 520] on div "Try on" at bounding box center [349, 519] width 39 height 19
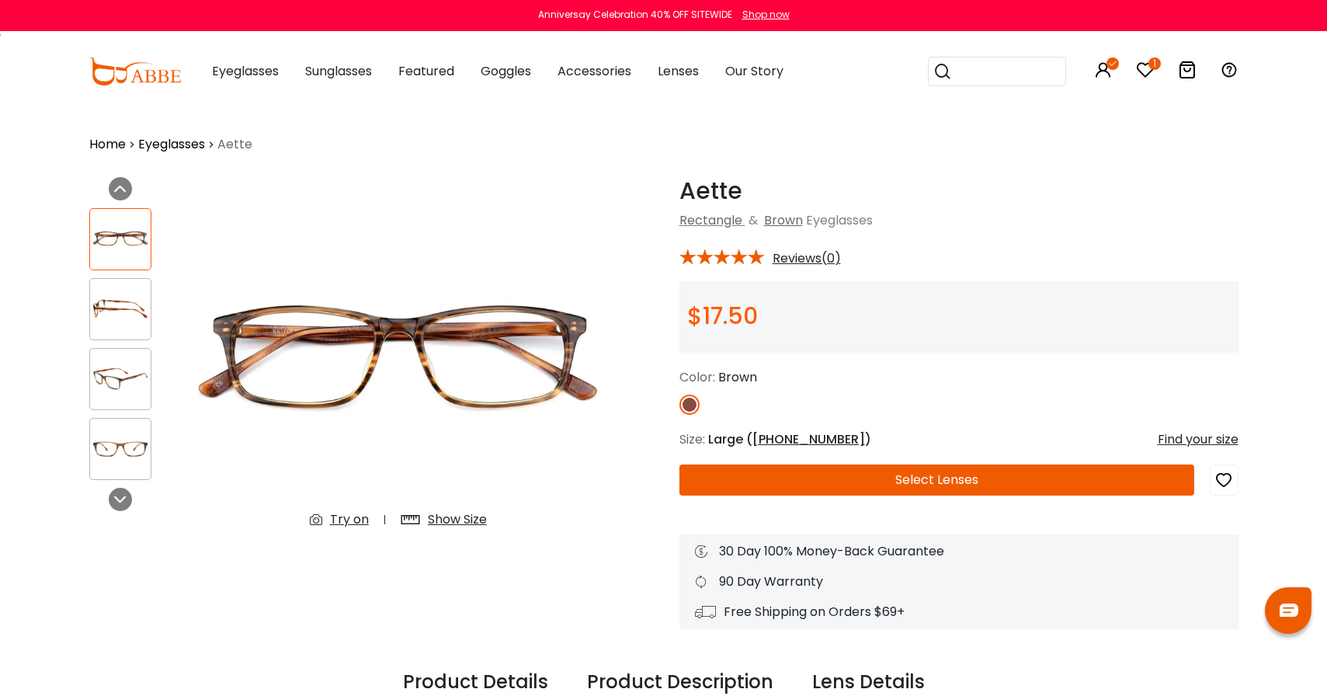
click at [335, 528] on div "Try on" at bounding box center [349, 519] width 39 height 19
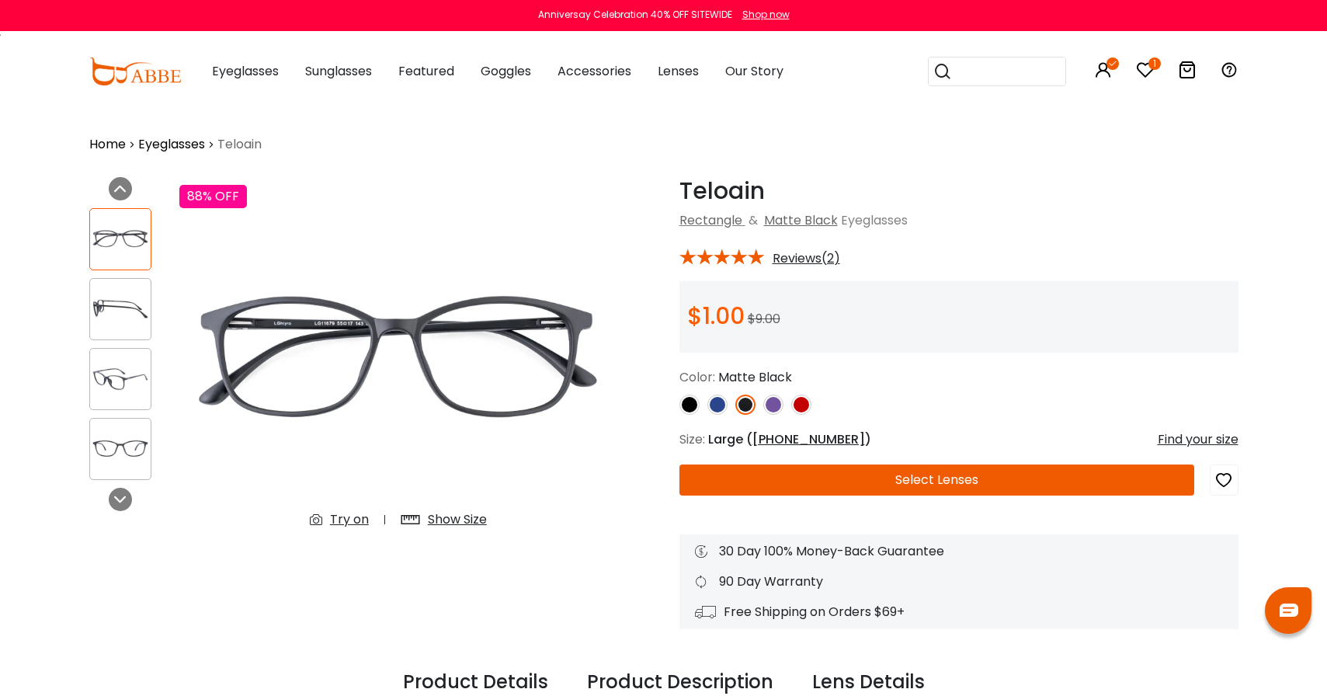
click at [682, 400] on img at bounding box center [689, 404] width 20 height 20
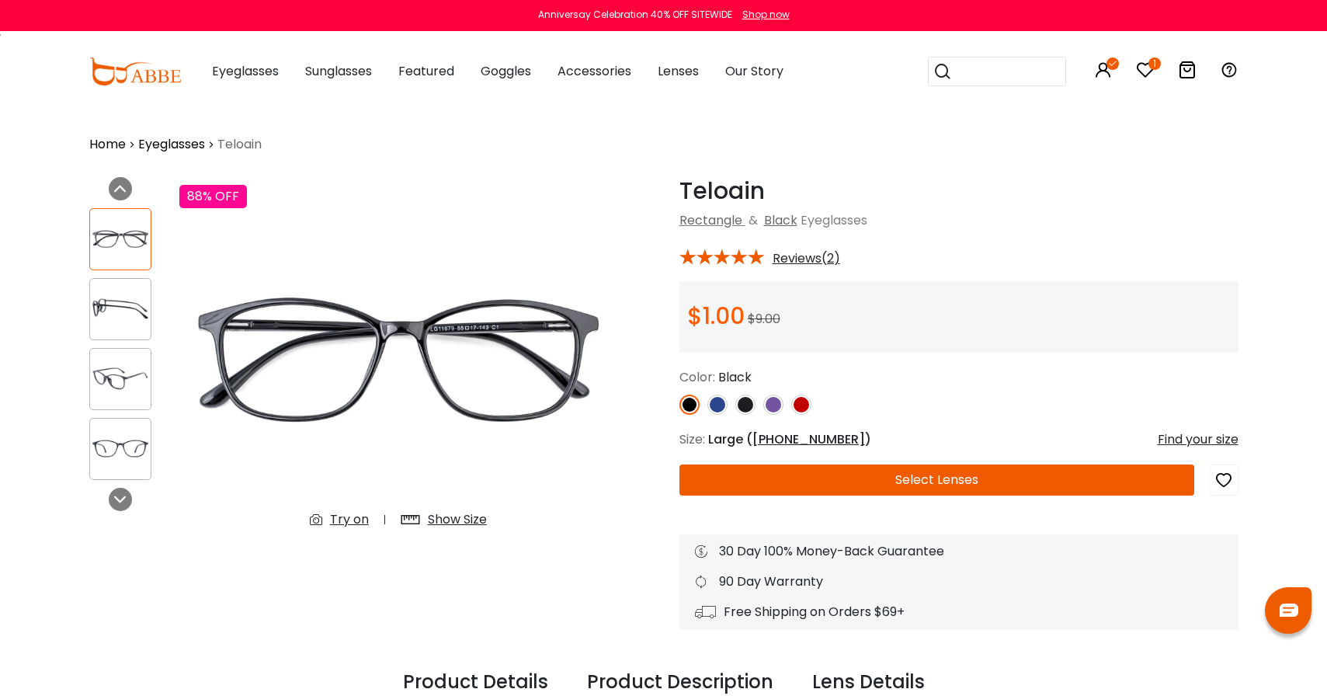
click at [362, 518] on div "Try on" at bounding box center [349, 519] width 39 height 19
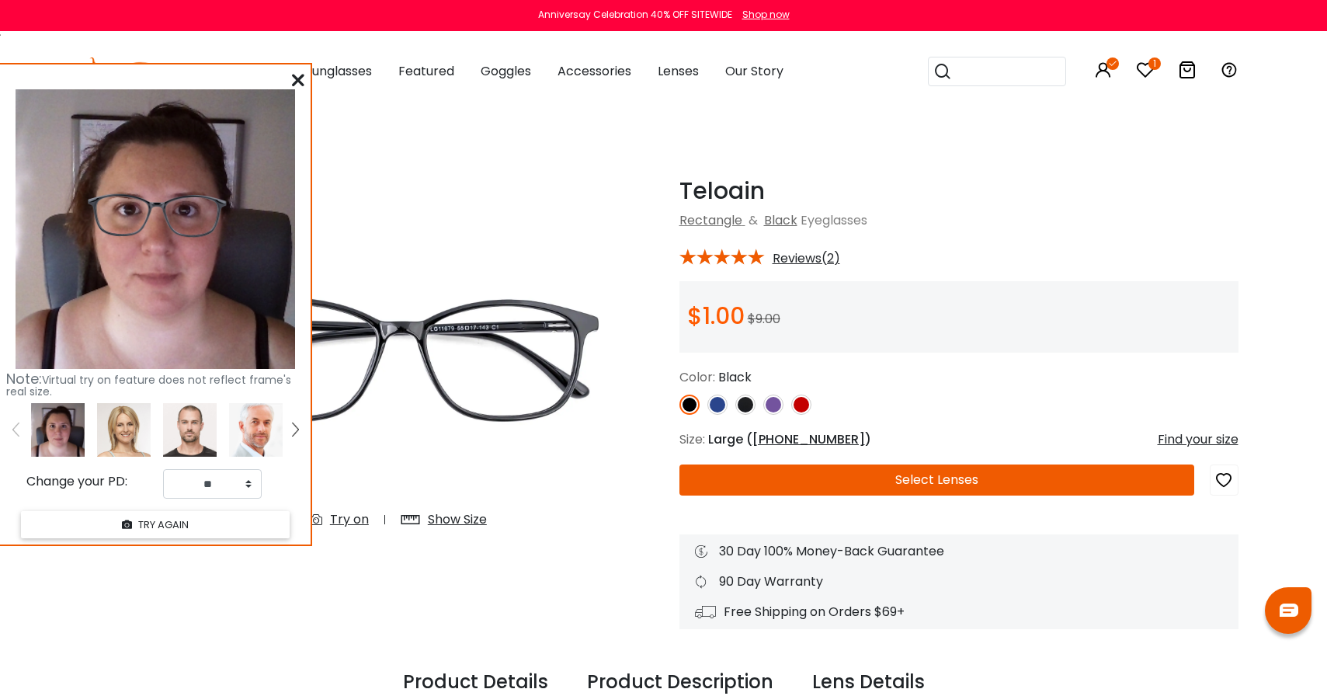
click at [773, 402] on img at bounding box center [773, 404] width 20 height 20
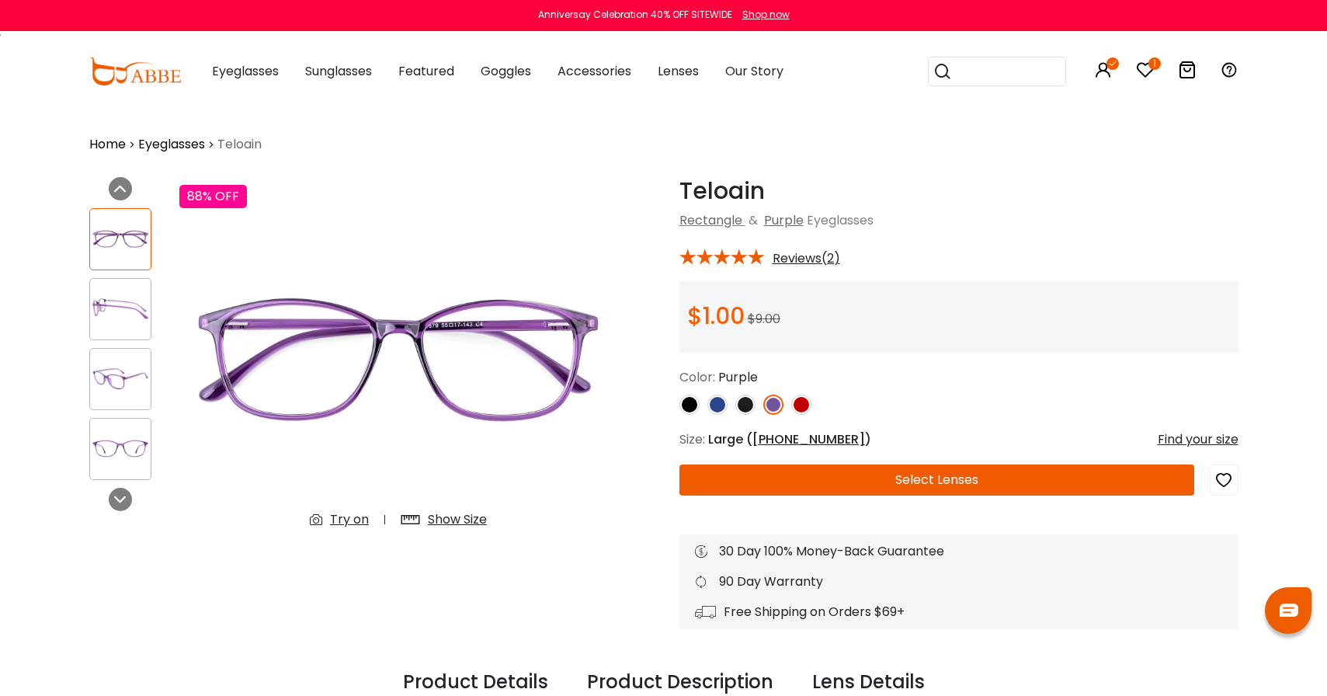
click at [795, 403] on img at bounding box center [801, 404] width 20 height 20
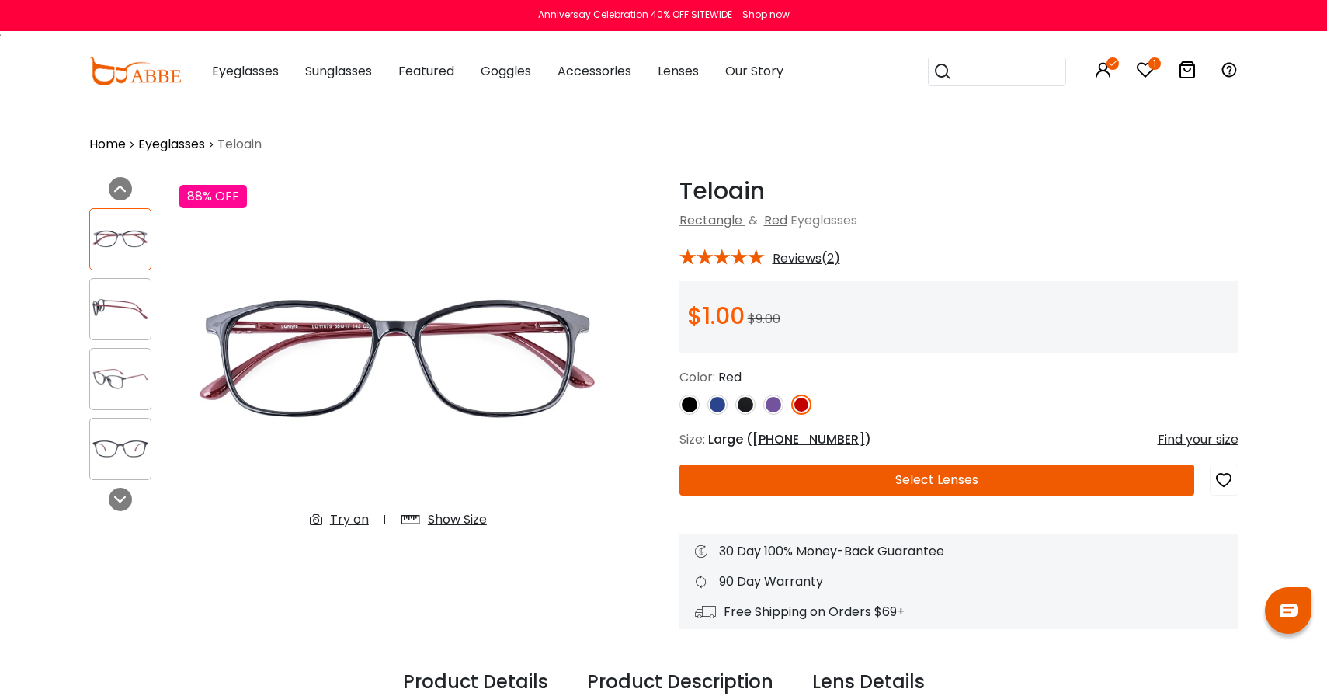
click at [742, 402] on img at bounding box center [745, 404] width 20 height 20
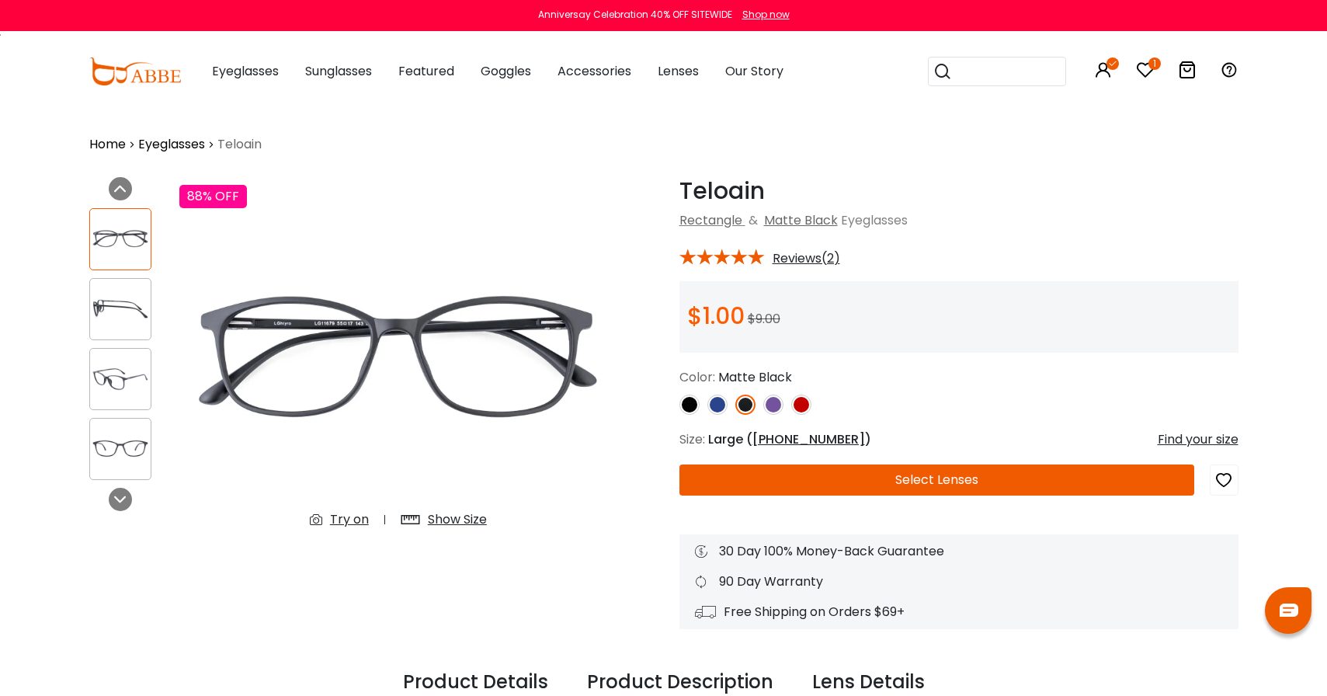
click at [343, 516] on div "Try on" at bounding box center [349, 519] width 39 height 19
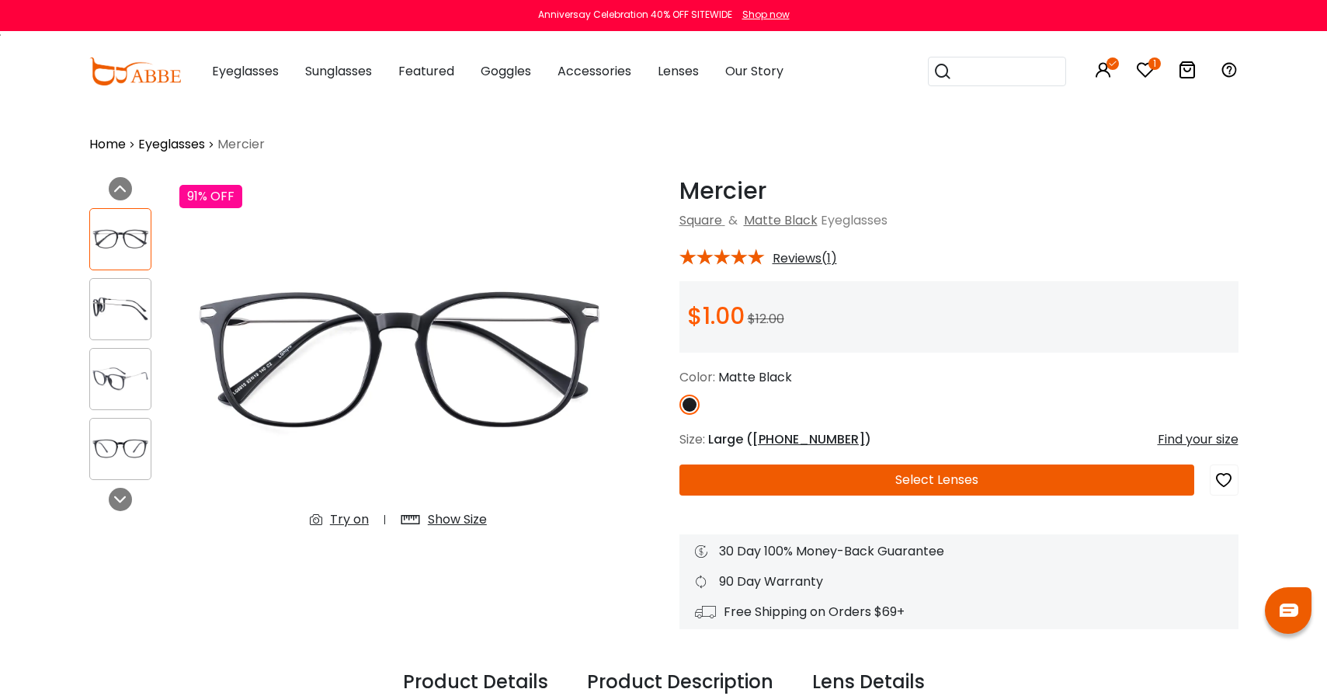
click at [338, 519] on div "Try on" at bounding box center [349, 519] width 39 height 19
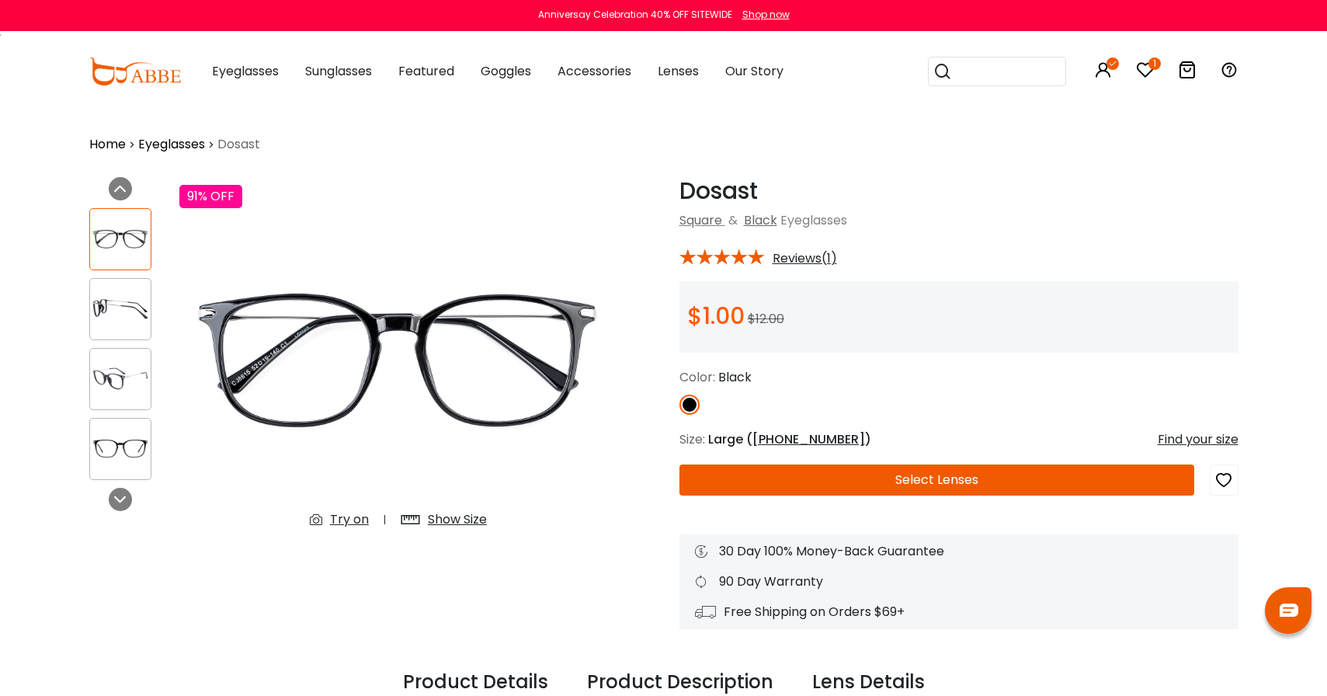
click at [345, 515] on div "Try on" at bounding box center [349, 519] width 39 height 19
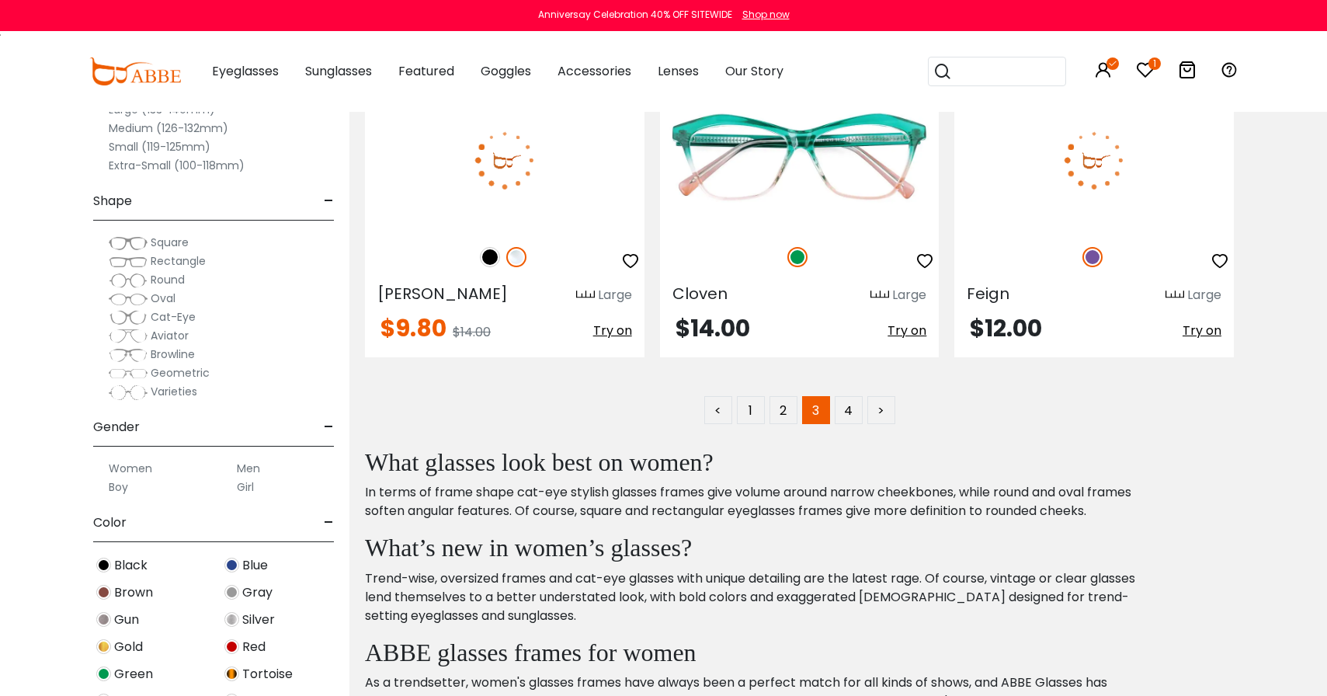
scroll to position [7478, 0]
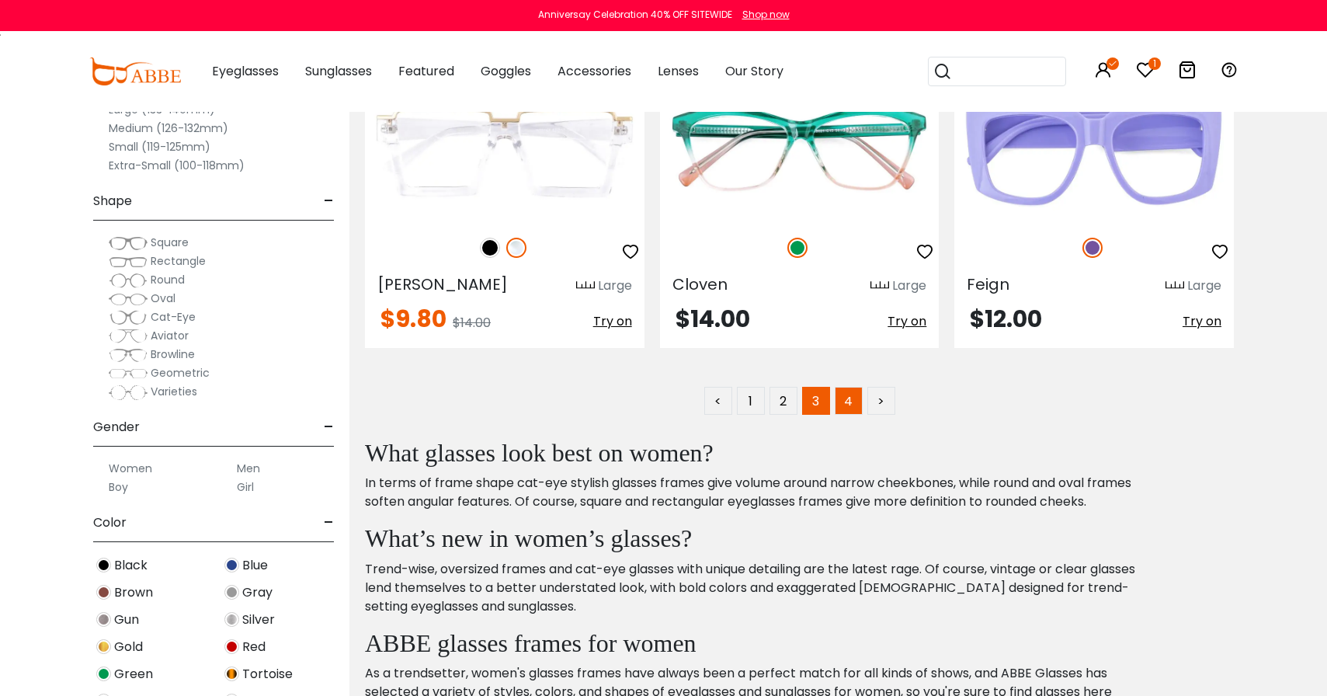
click at [841, 405] on link "4" at bounding box center [848, 401] width 28 height 28
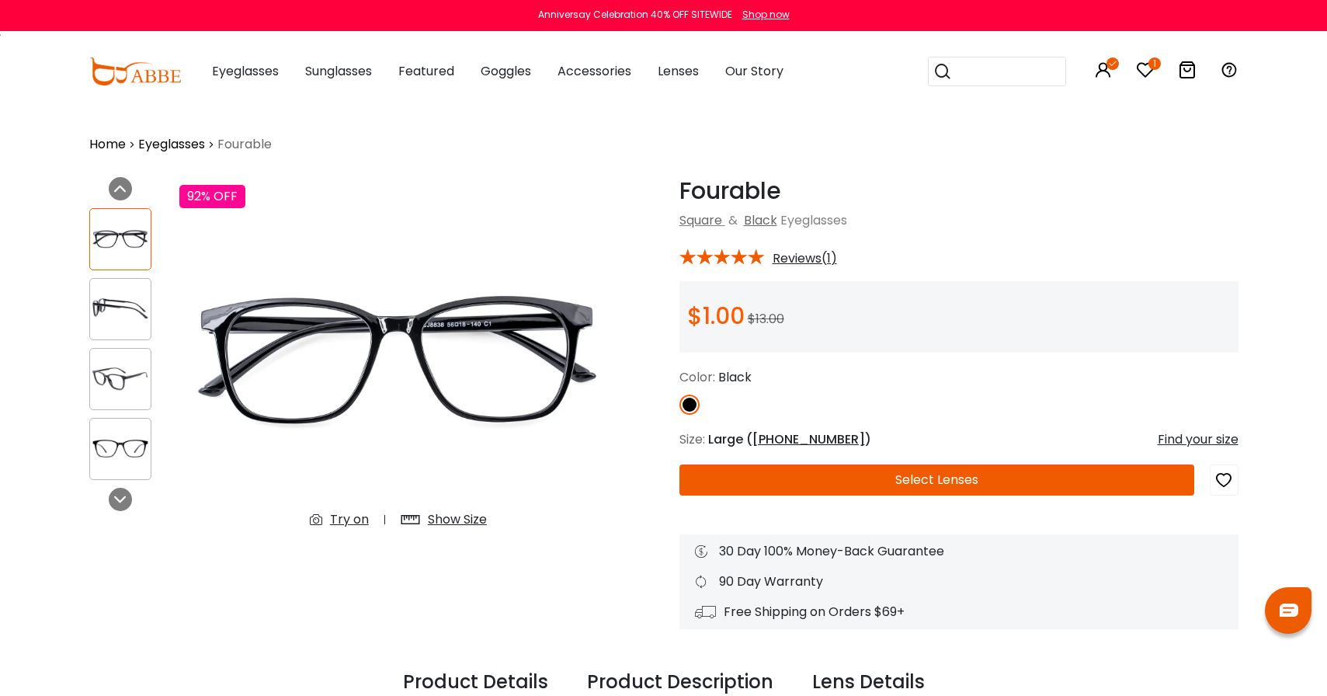
click at [334, 521] on div "Try on" at bounding box center [349, 519] width 39 height 19
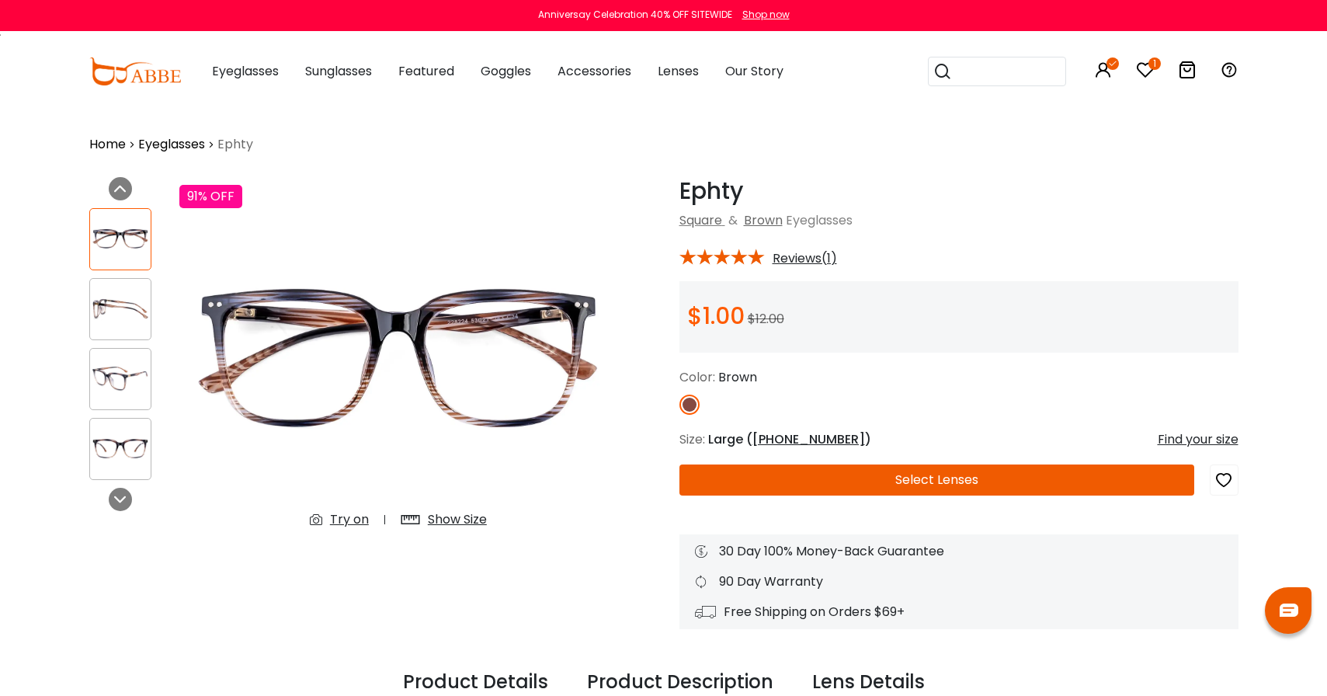
click at [337, 523] on div "Try on" at bounding box center [349, 519] width 39 height 19
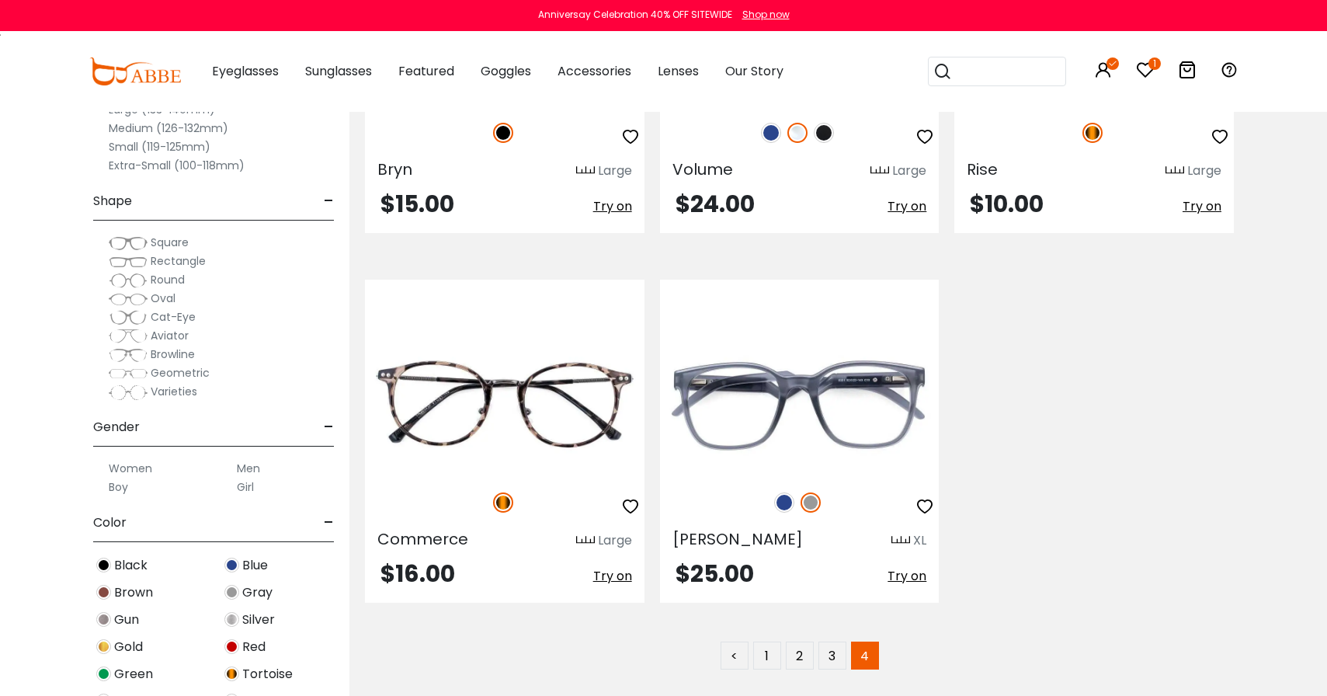
scroll to position [3915, 0]
